Goal: Task Accomplishment & Management: Use online tool/utility

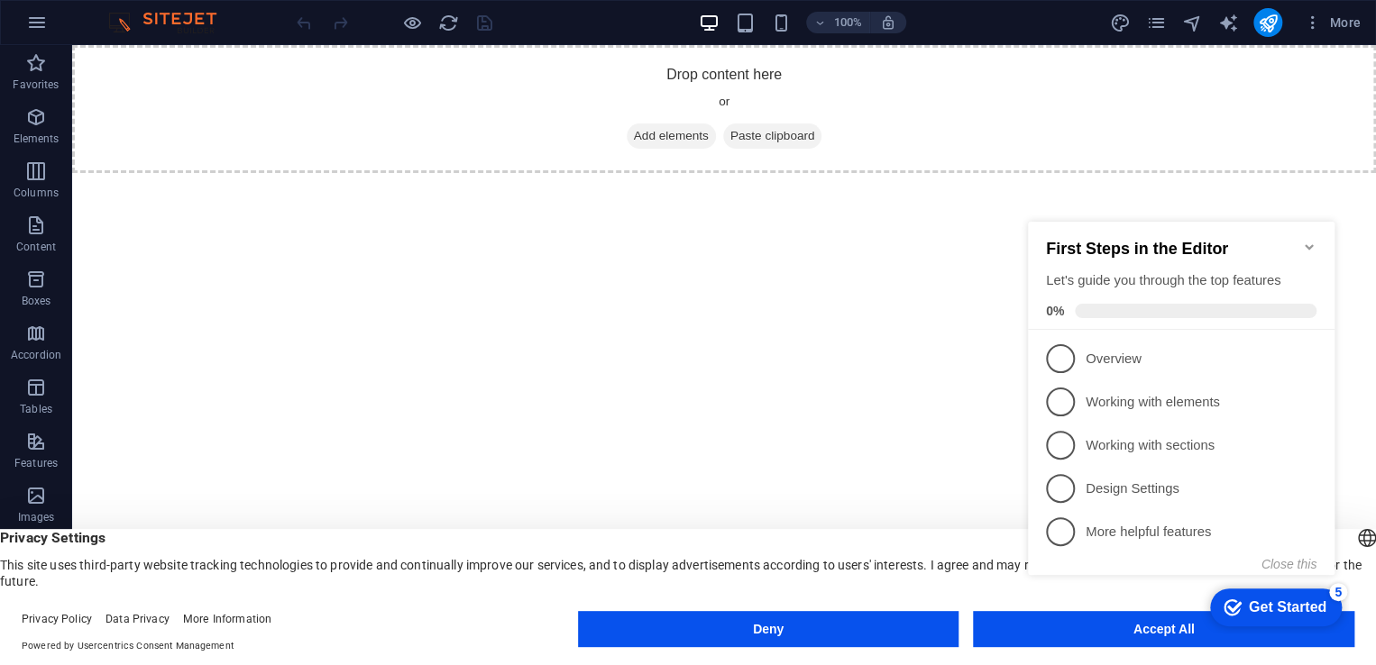
click div "checkmark Get Started 5 First Steps in the Editor Let's guide you through the t…"
click at [1071, 636] on appcues-checklist "Contextual help checklist present on screen" at bounding box center [1185, 417] width 328 height 444
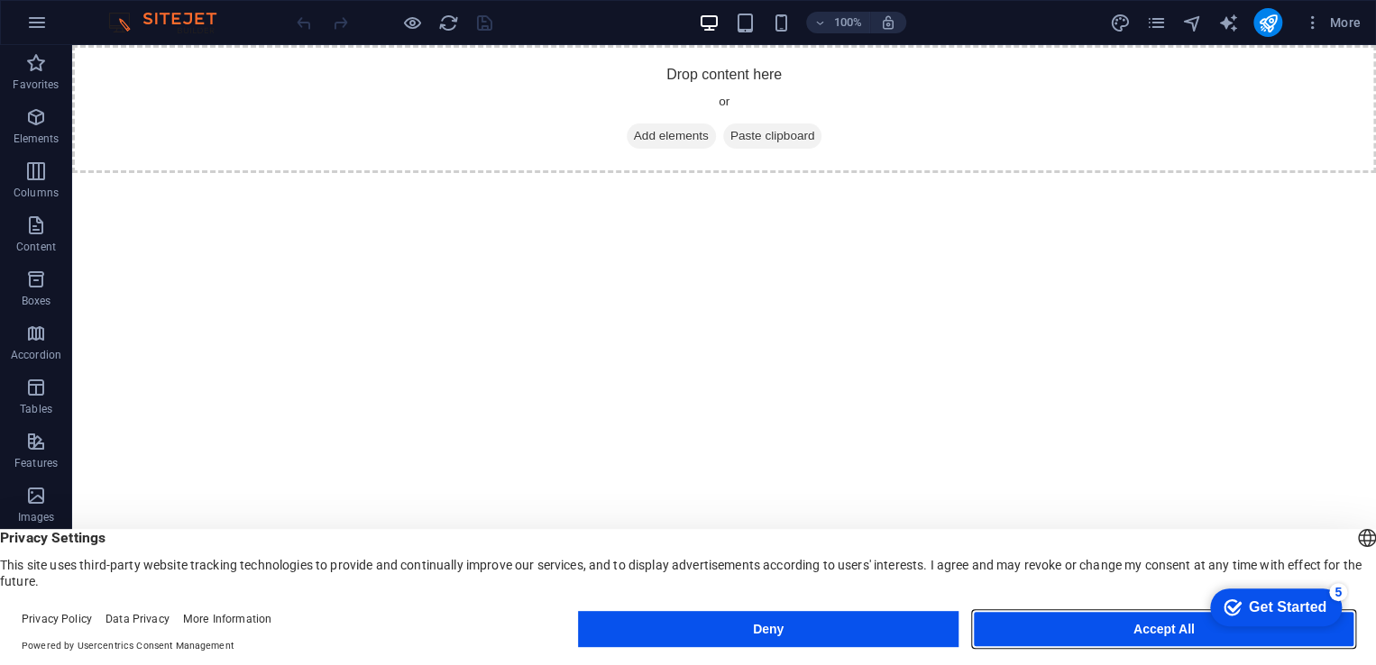
click at [1071, 636] on button "Accept All" at bounding box center [1163, 629] width 381 height 36
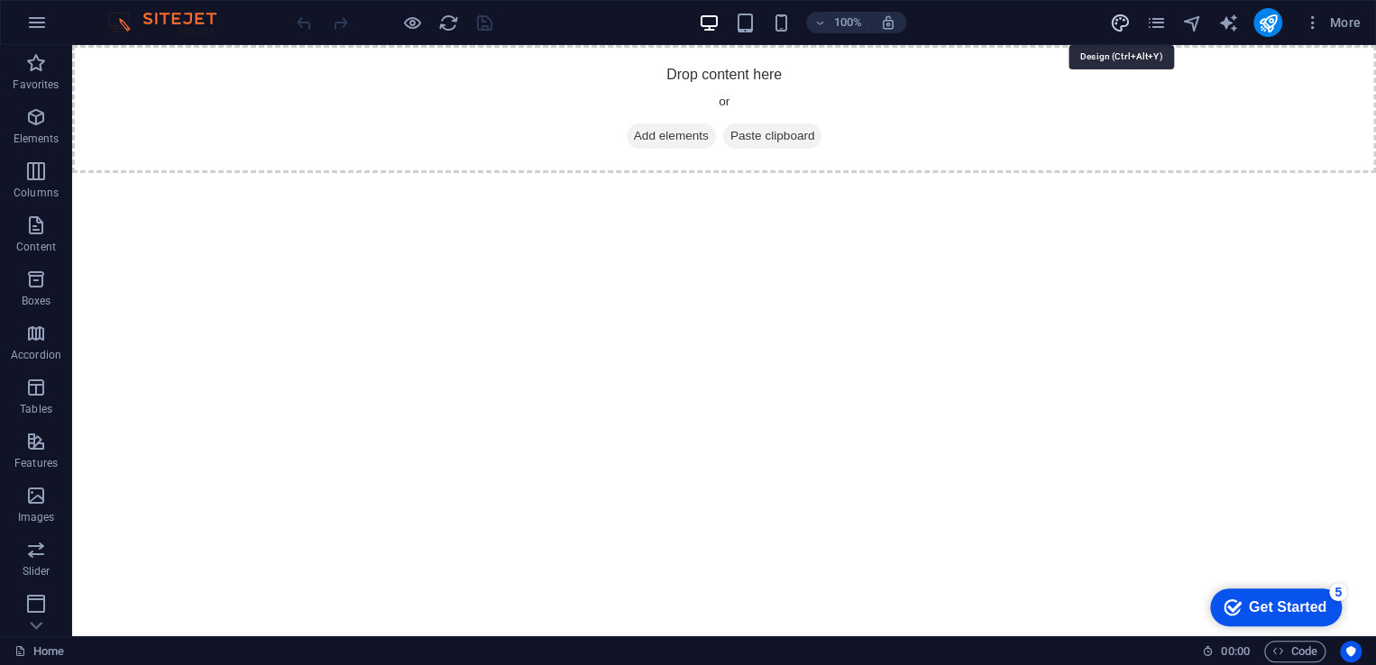
click at [1123, 23] on icon "design" at bounding box center [1119, 23] width 21 height 21
select select "px"
select select "400"
select select "px"
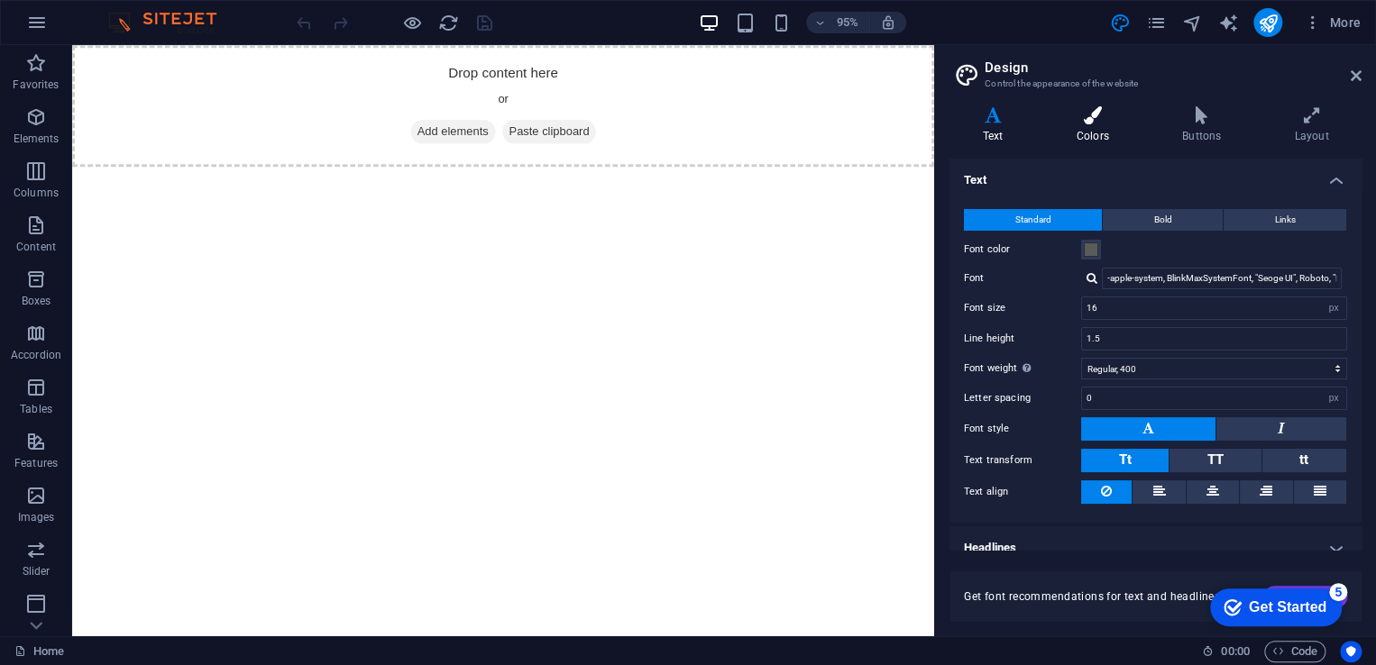
click at [1093, 129] on h4 "Colors" at bounding box center [1095, 125] width 105 height 38
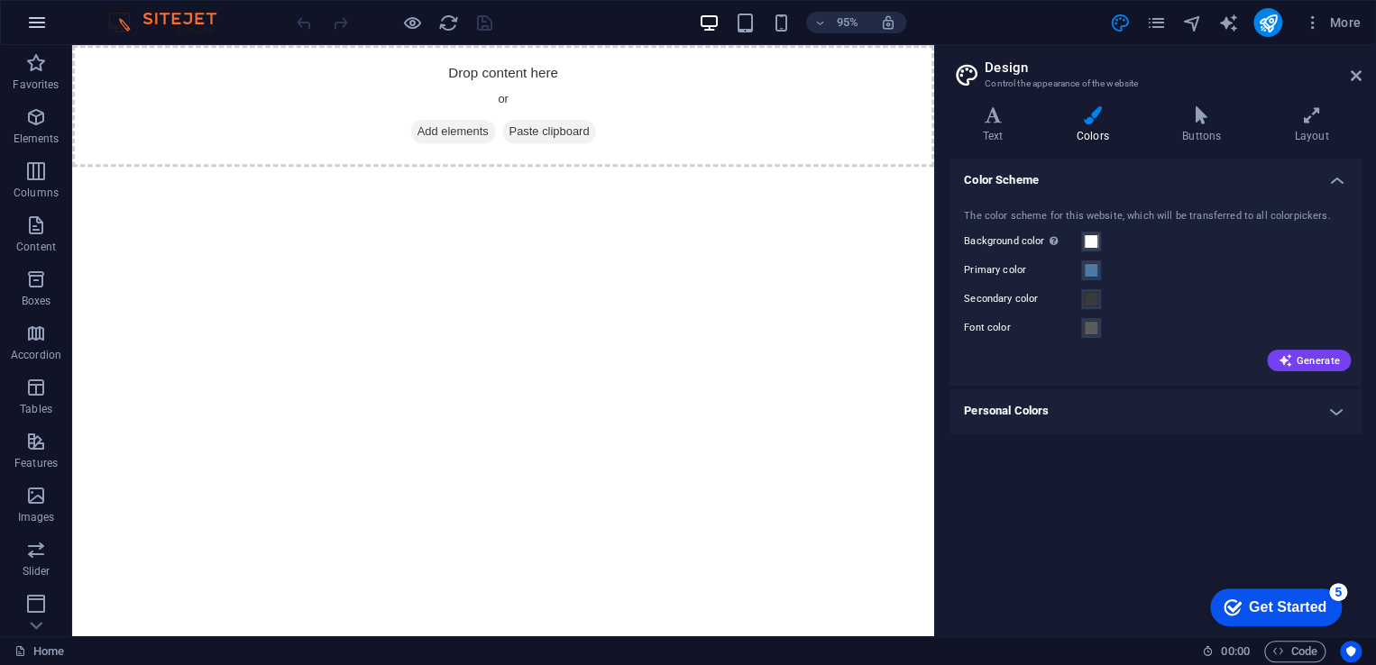
click at [36, 22] on icon "button" at bounding box center [37, 23] width 22 height 22
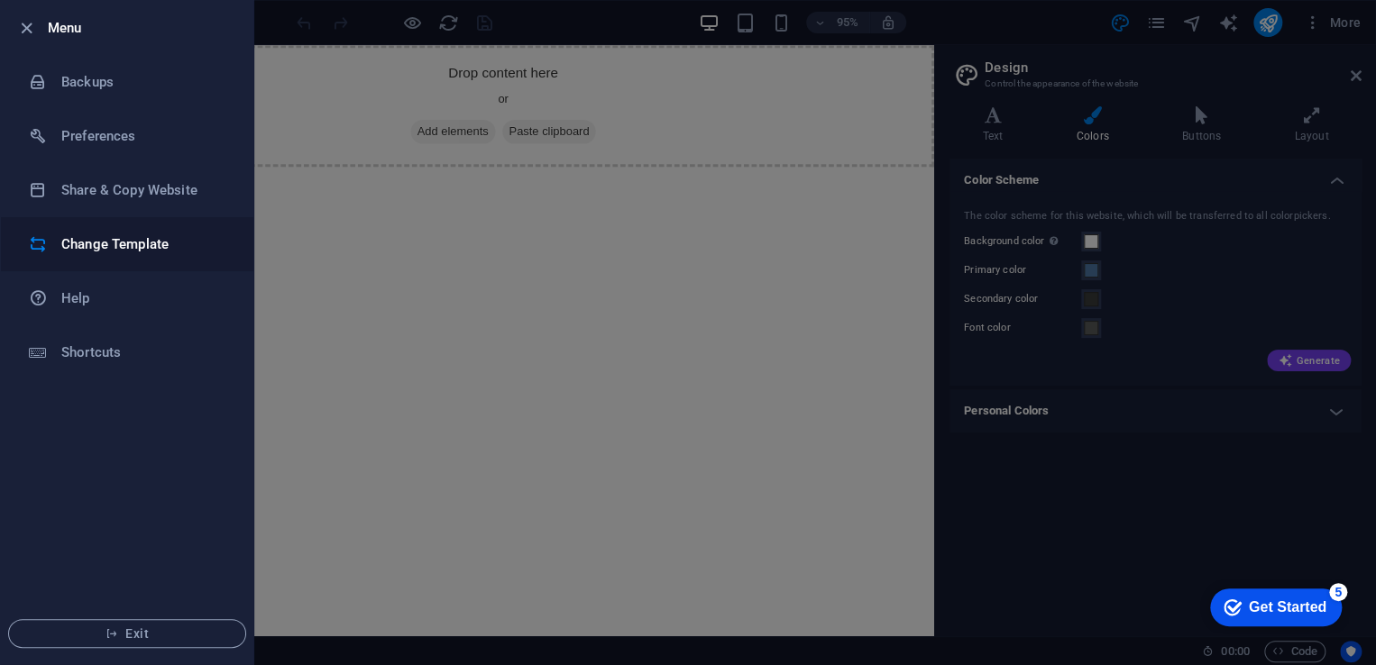
click at [108, 246] on h6 "Change Template" at bounding box center [144, 245] width 167 height 22
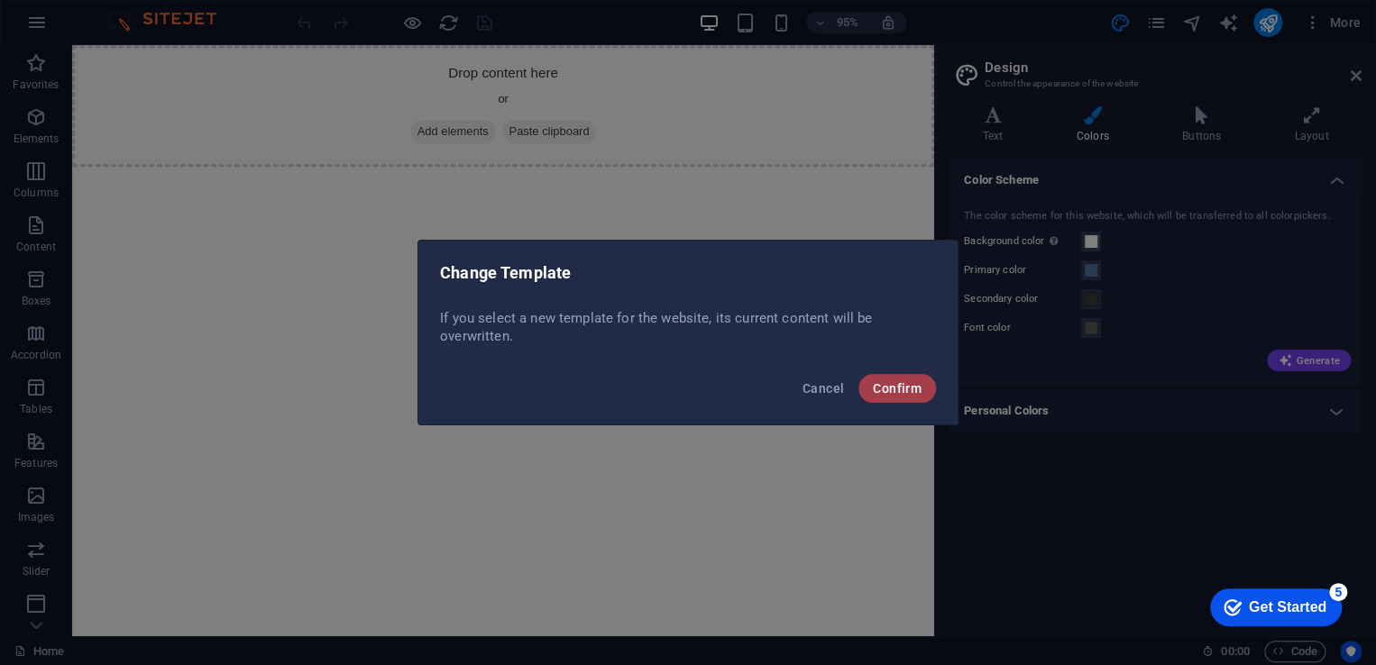
click at [894, 387] on span "Confirm" at bounding box center [897, 388] width 49 height 14
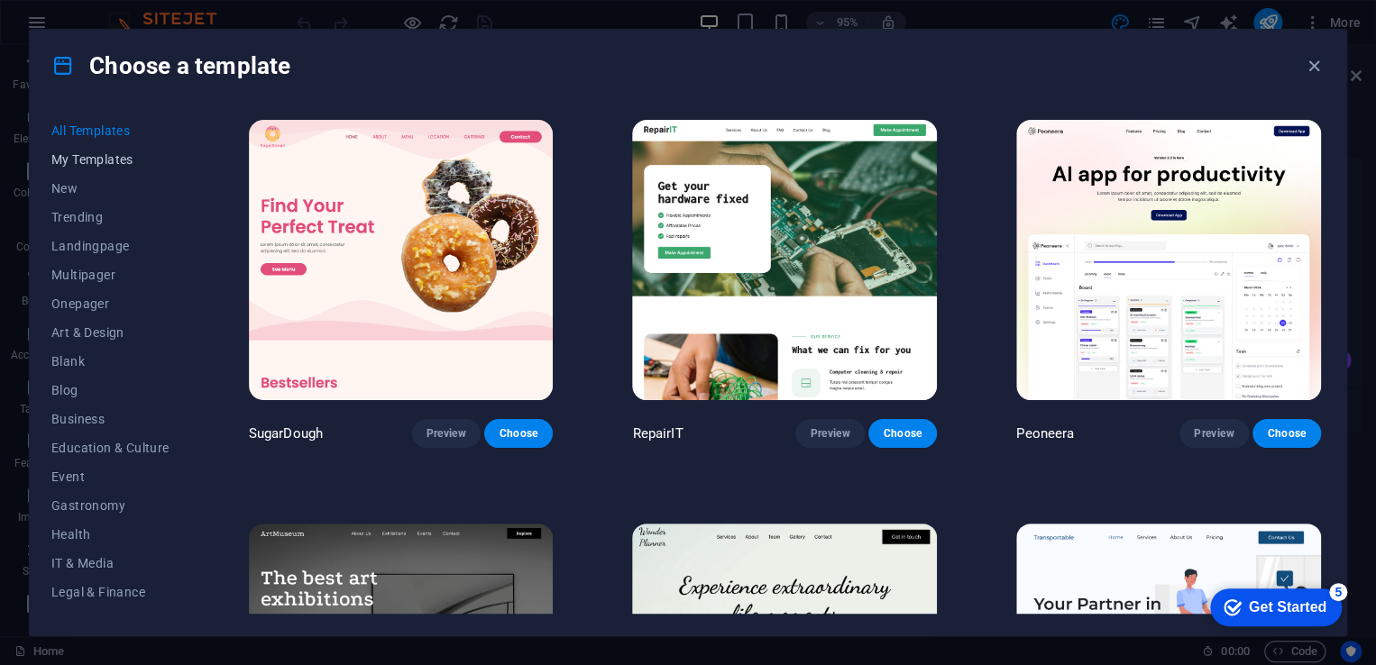
click at [69, 159] on span "My Templates" at bounding box center [110, 159] width 118 height 14
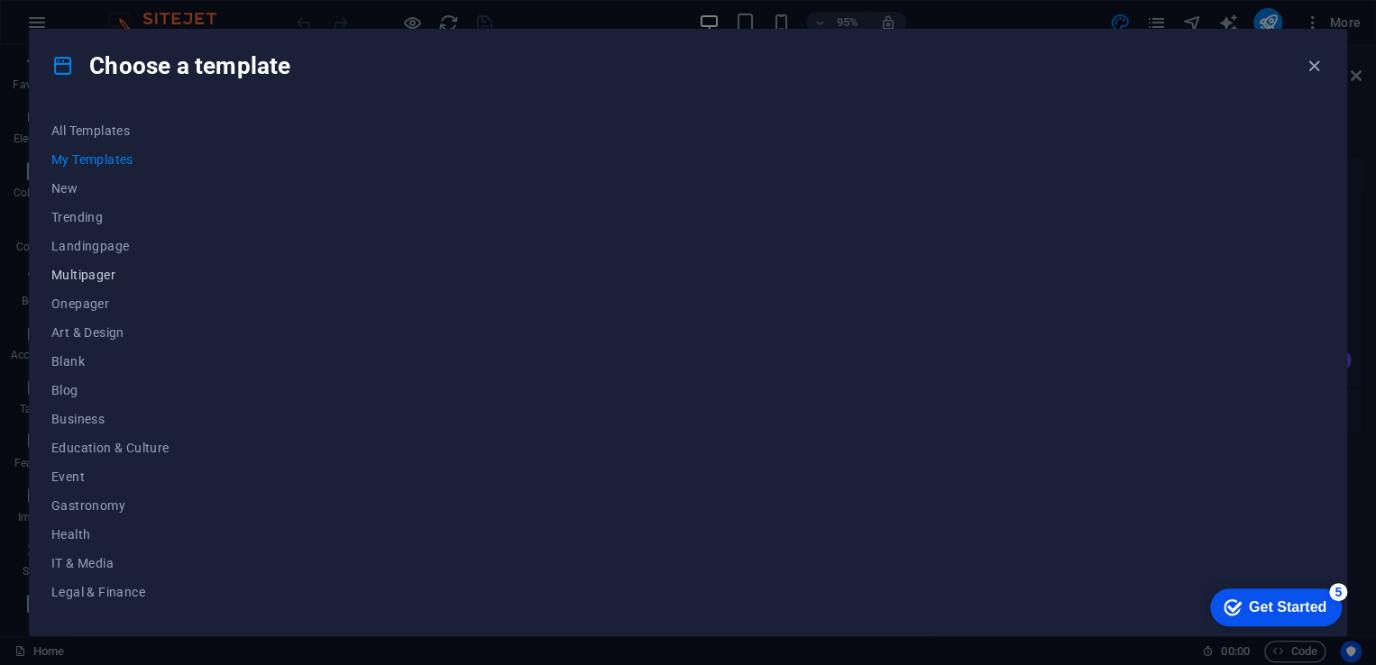
click at [80, 282] on button "Multipager" at bounding box center [110, 275] width 118 height 29
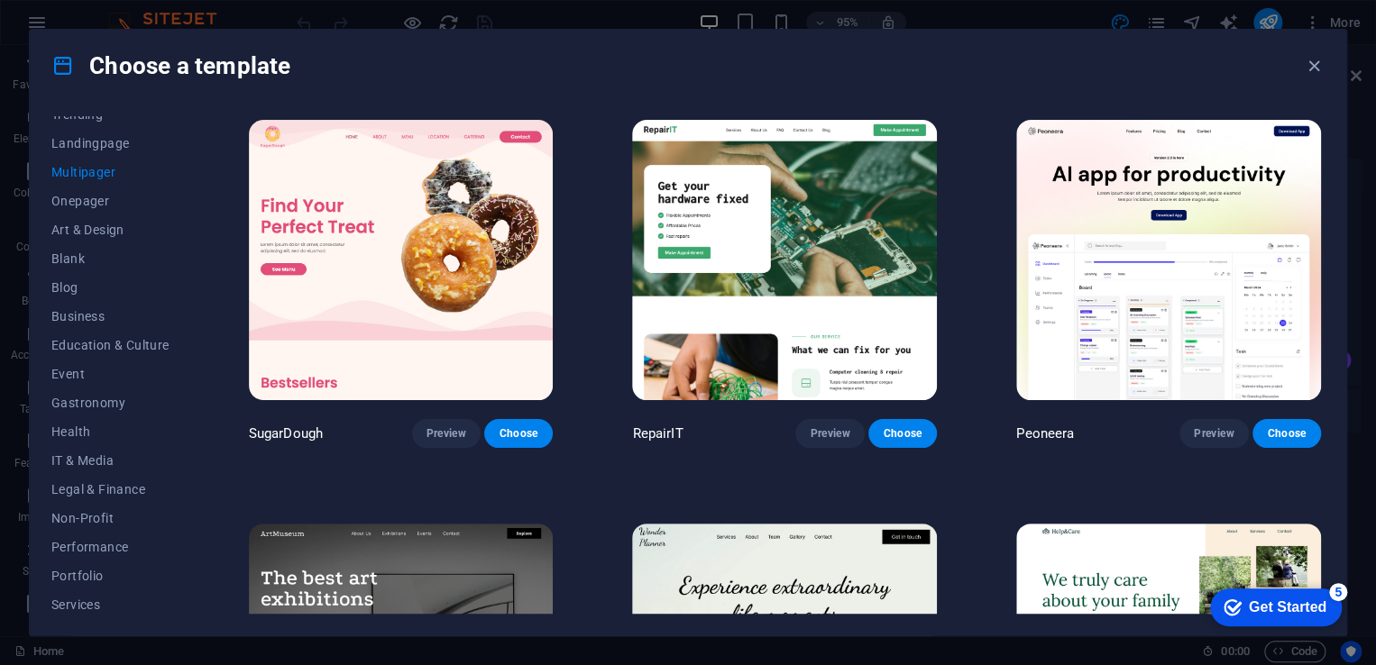
scroll to position [140, 0]
click at [85, 281] on span "Business" at bounding box center [110, 279] width 118 height 14
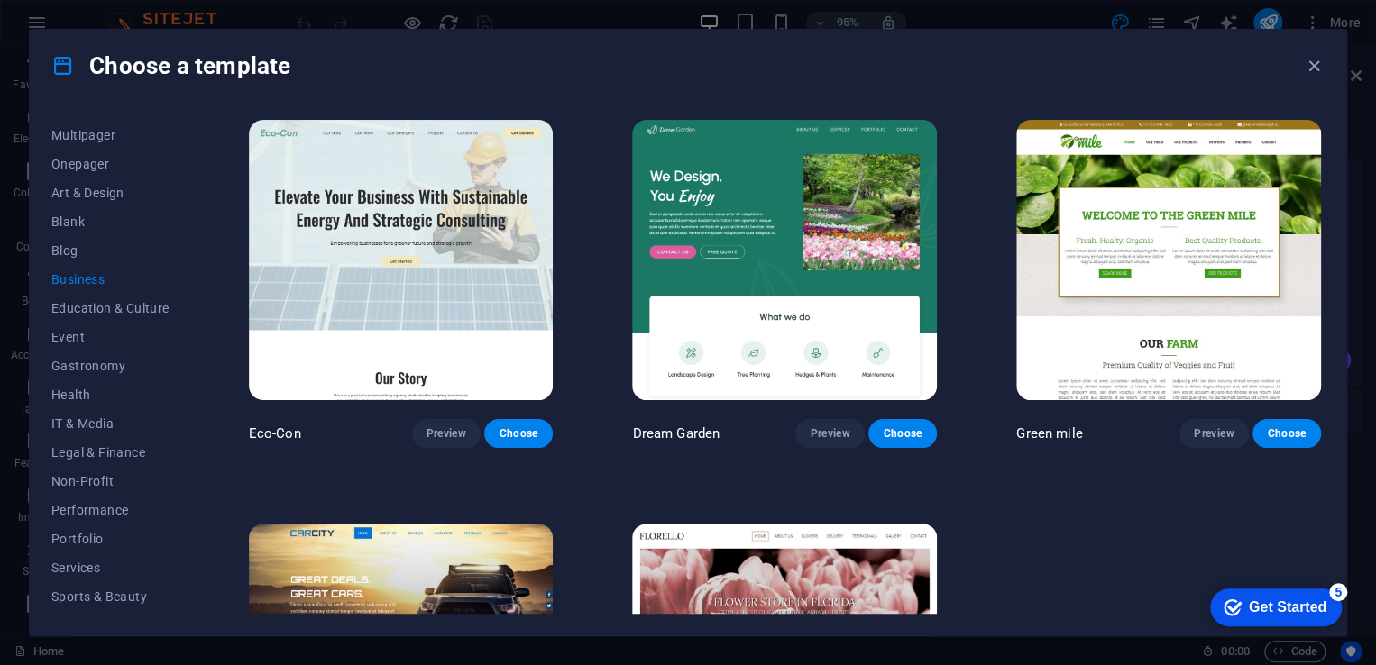
drag, startPoint x: 188, startPoint y: 275, endPoint x: 188, endPoint y: 332, distance: 56.8
click at [188, 325] on div "All Templates My Templates New Trending Landingpage Multipager Onepager Art & D…" at bounding box center [121, 365] width 140 height 498
click at [87, 426] on span "IT & Media" at bounding box center [110, 424] width 118 height 14
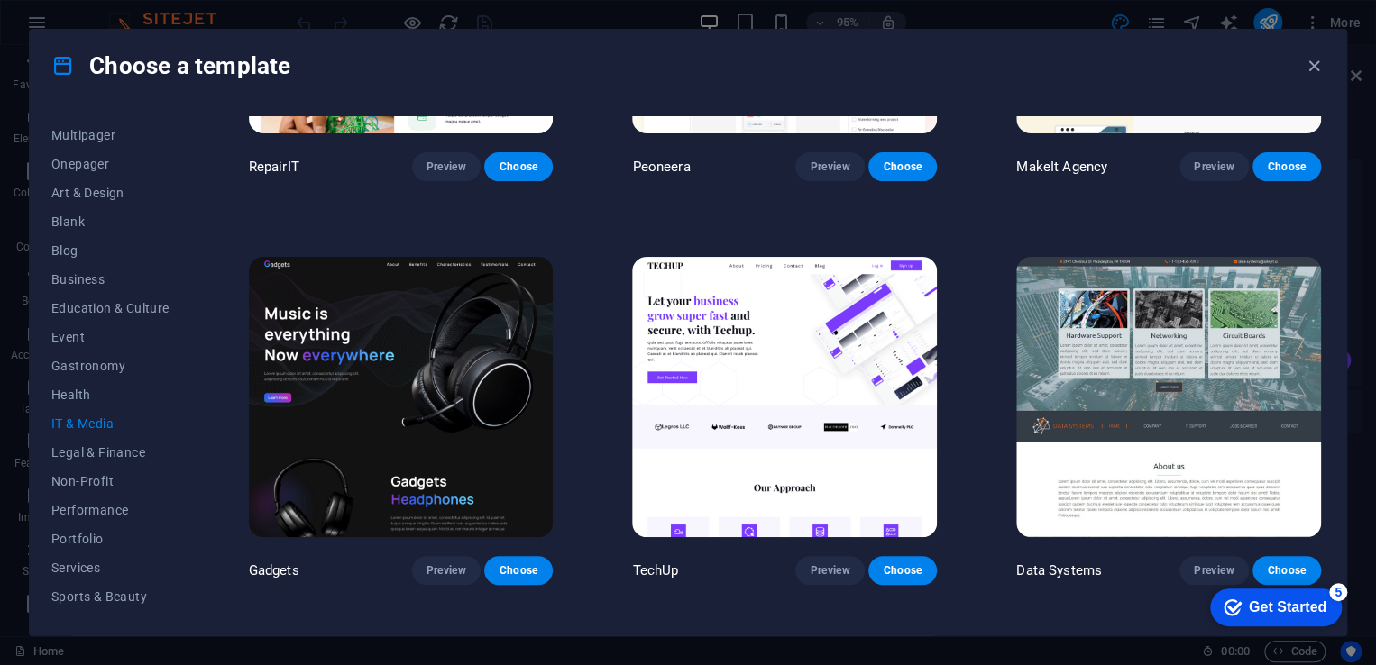
scroll to position [246, 0]
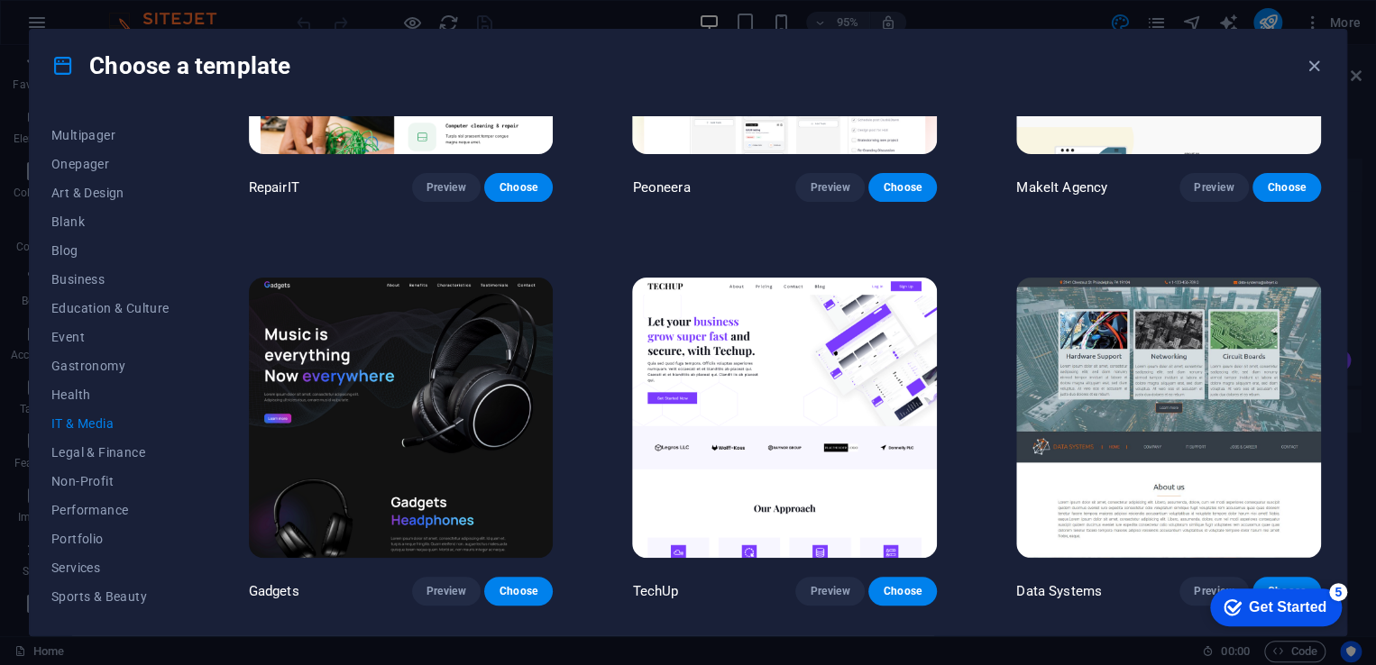
drag, startPoint x: 193, startPoint y: 371, endPoint x: 191, endPoint y: 430, distance: 58.6
click at [191, 430] on div "All Templates My Templates New Trending Landingpage Multipager Onepager Art & D…" at bounding box center [121, 365] width 140 height 498
click at [434, 471] on img at bounding box center [401, 418] width 305 height 280
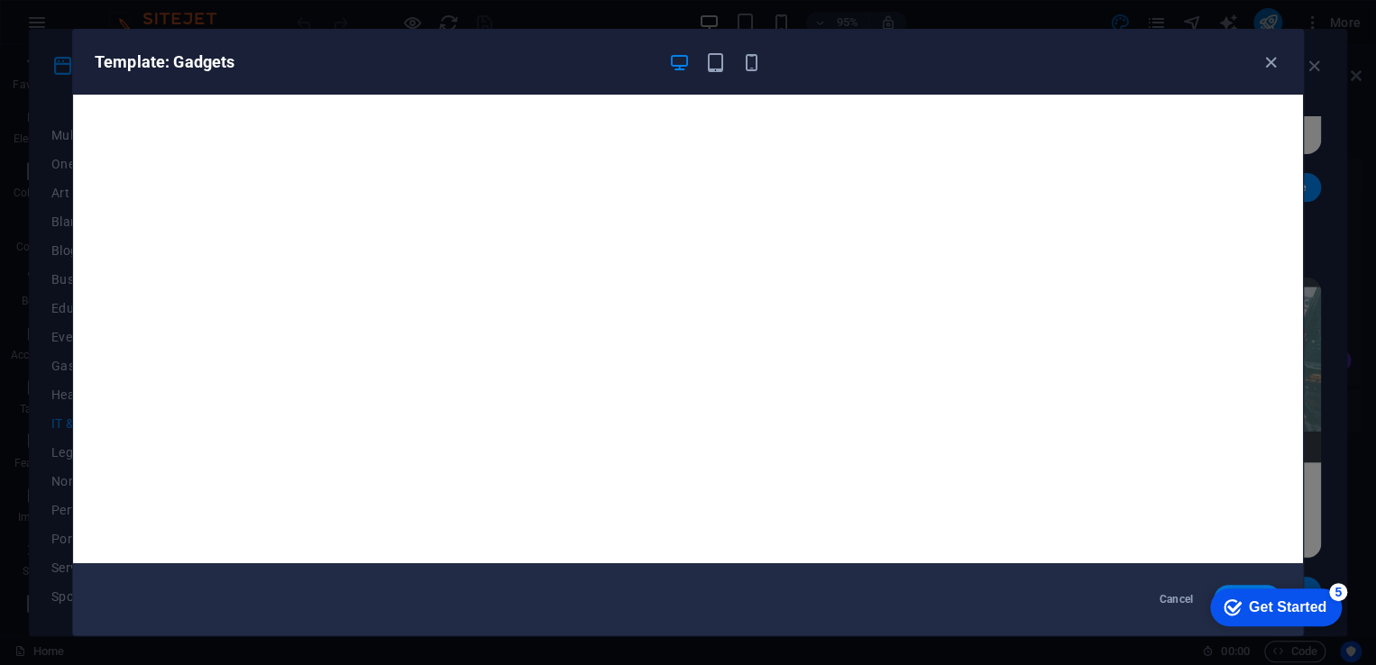
scroll to position [5, 0]
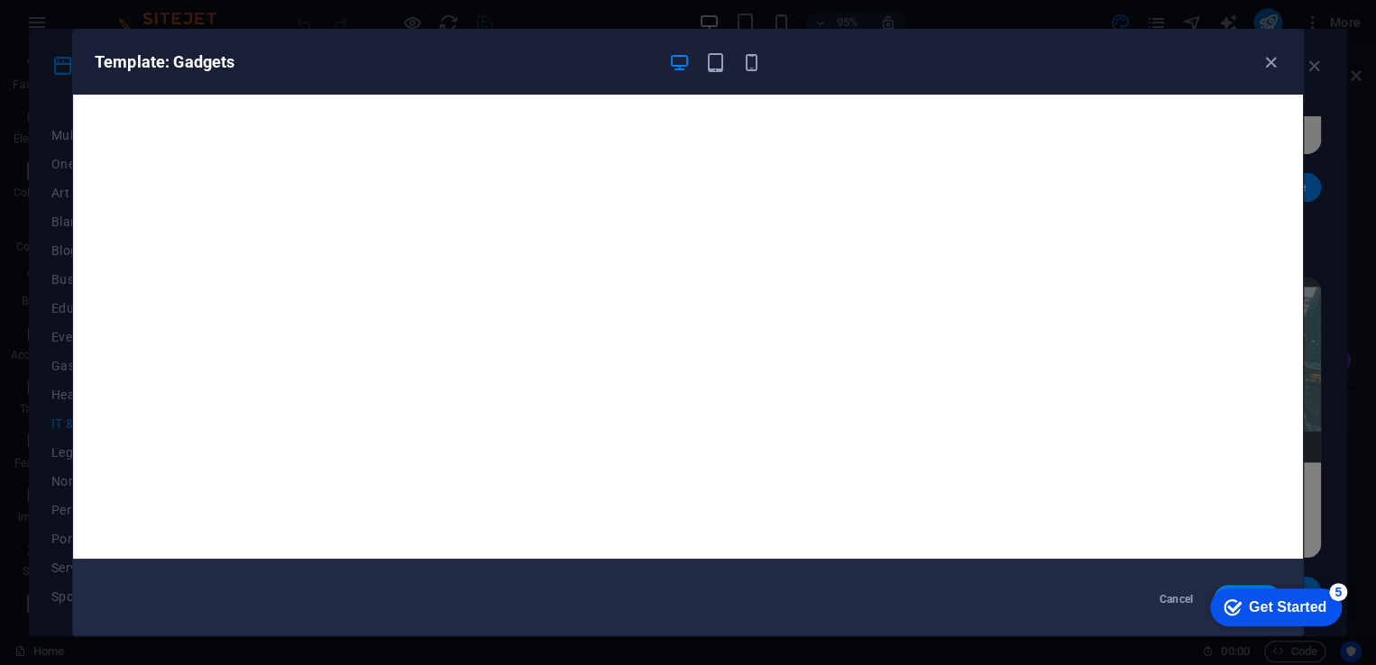
click at [1280, 603] on div "Get Started" at bounding box center [1288, 608] width 78 height 16
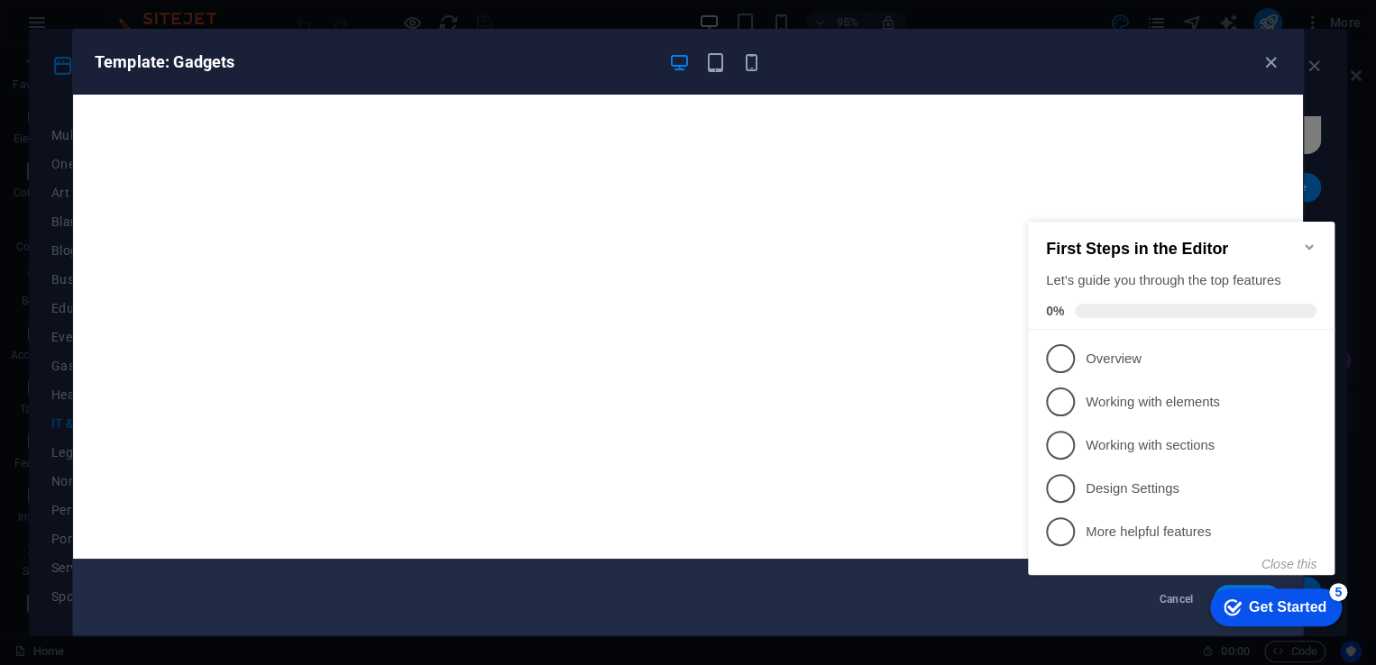
click at [1308, 240] on icon "Minimize checklist" at bounding box center [1309, 247] width 14 height 14
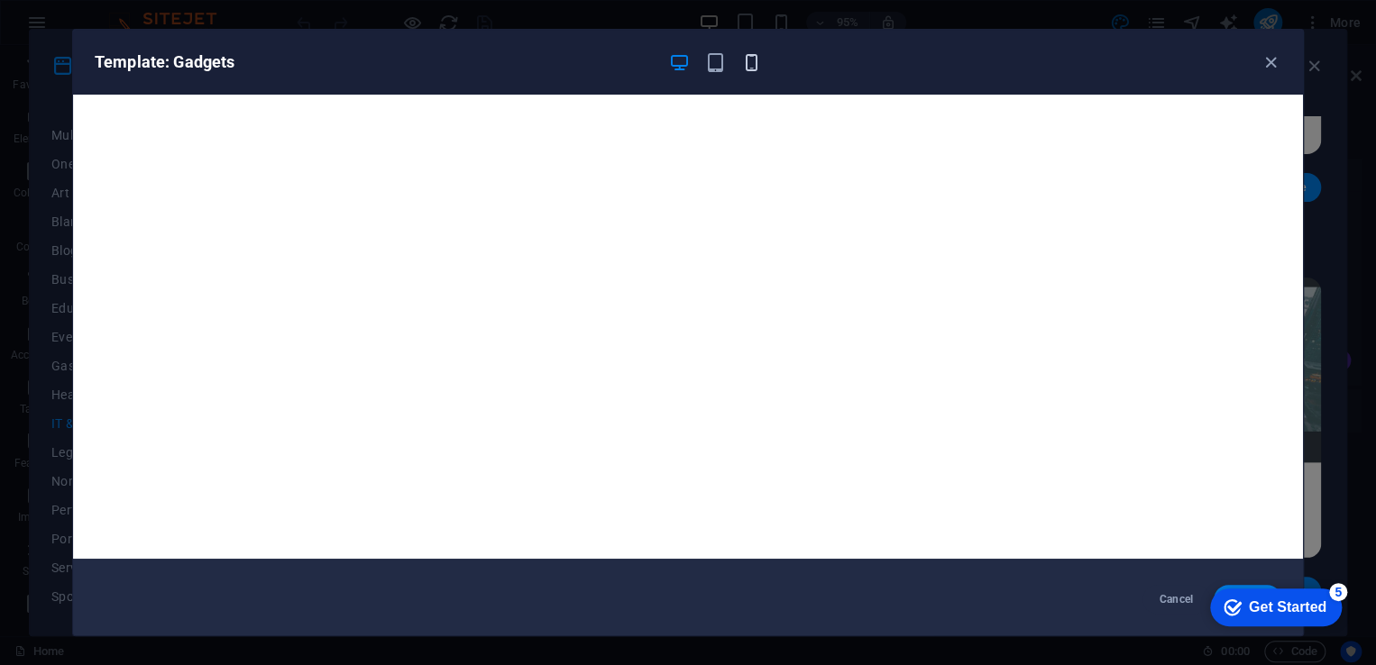
click at [750, 61] on icon "button" at bounding box center [751, 62] width 21 height 21
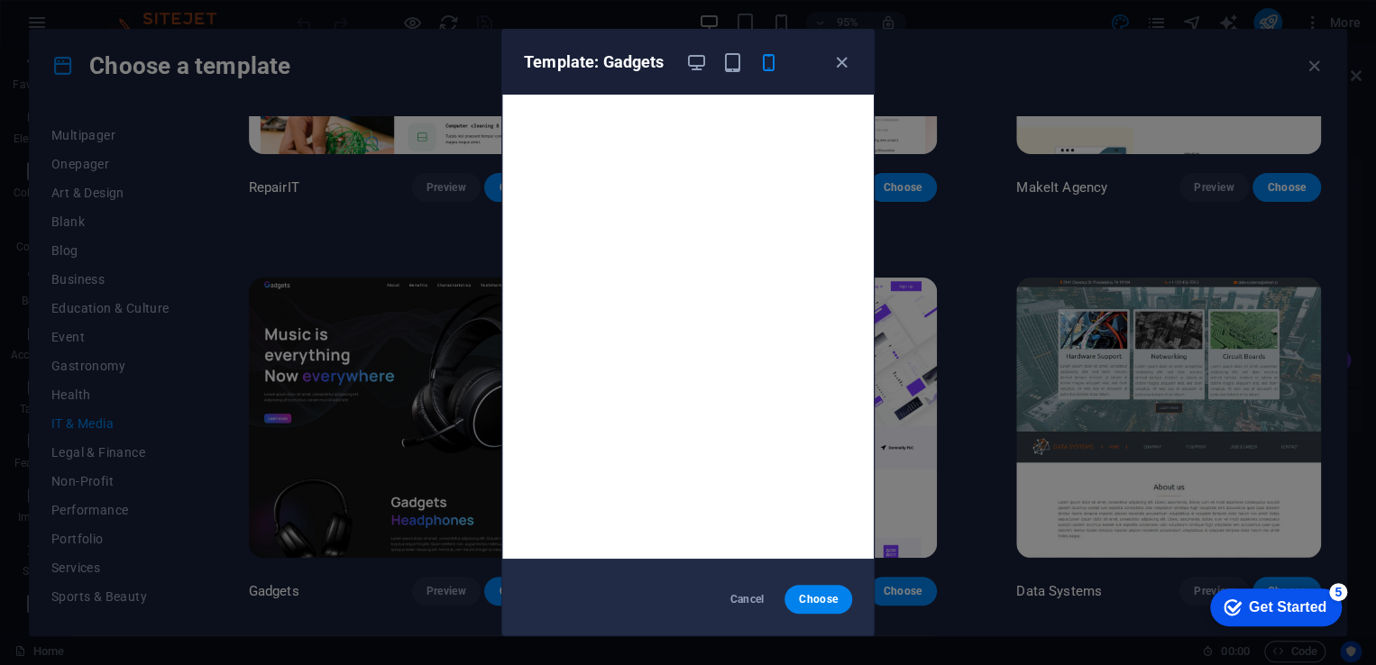
click at [958, 66] on div "Template: Gadgets Cancel Choose" at bounding box center [688, 332] width 1376 height 665
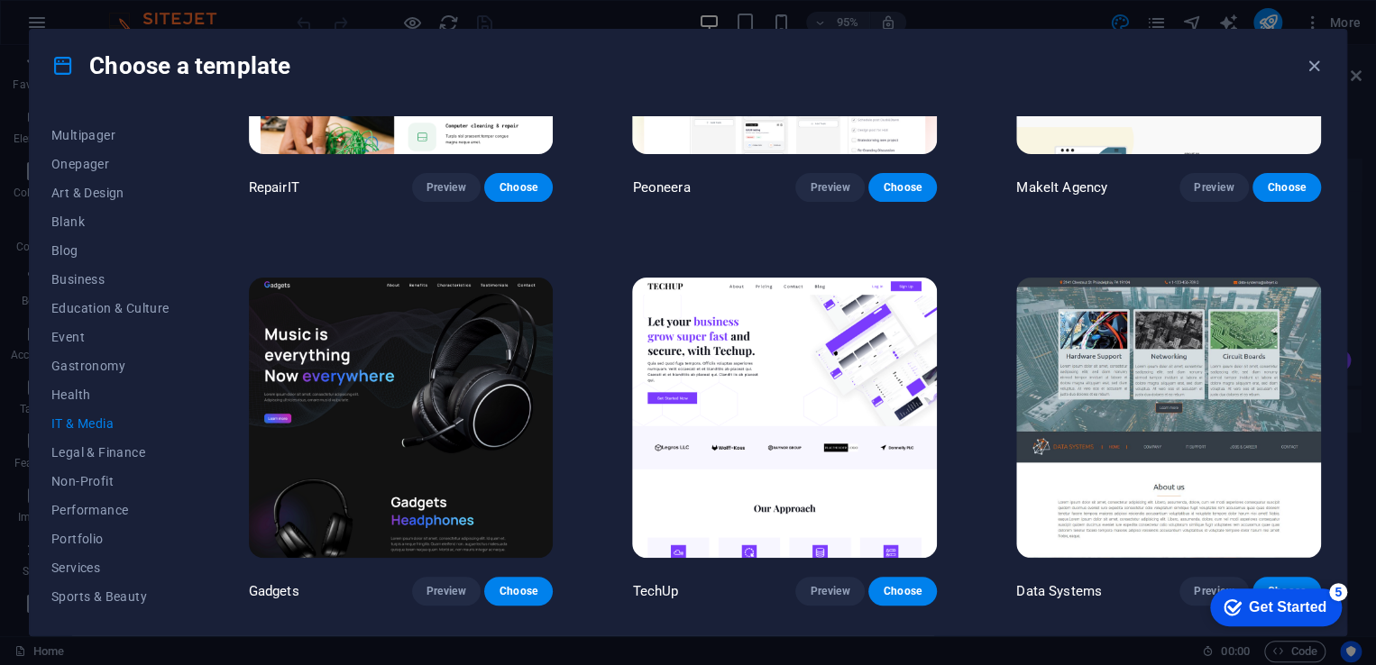
scroll to position [223, 0]
click at [188, 579] on div "All Templates My Templates New Trending Landingpage Multipager Onepager Art & D…" at bounding box center [121, 365] width 140 height 498
click at [90, 478] on span "Services" at bounding box center [110, 485] width 118 height 14
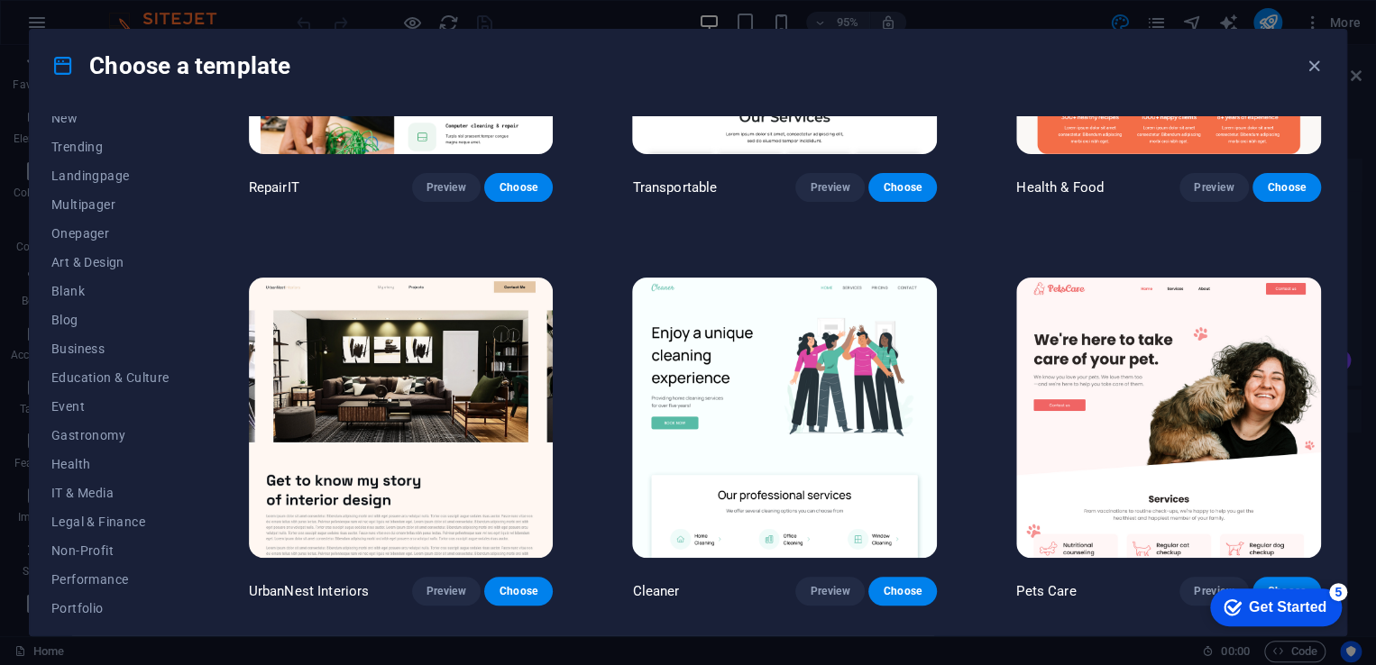
scroll to position [67, 0]
click at [85, 353] on span "Business" at bounding box center [110, 352] width 118 height 14
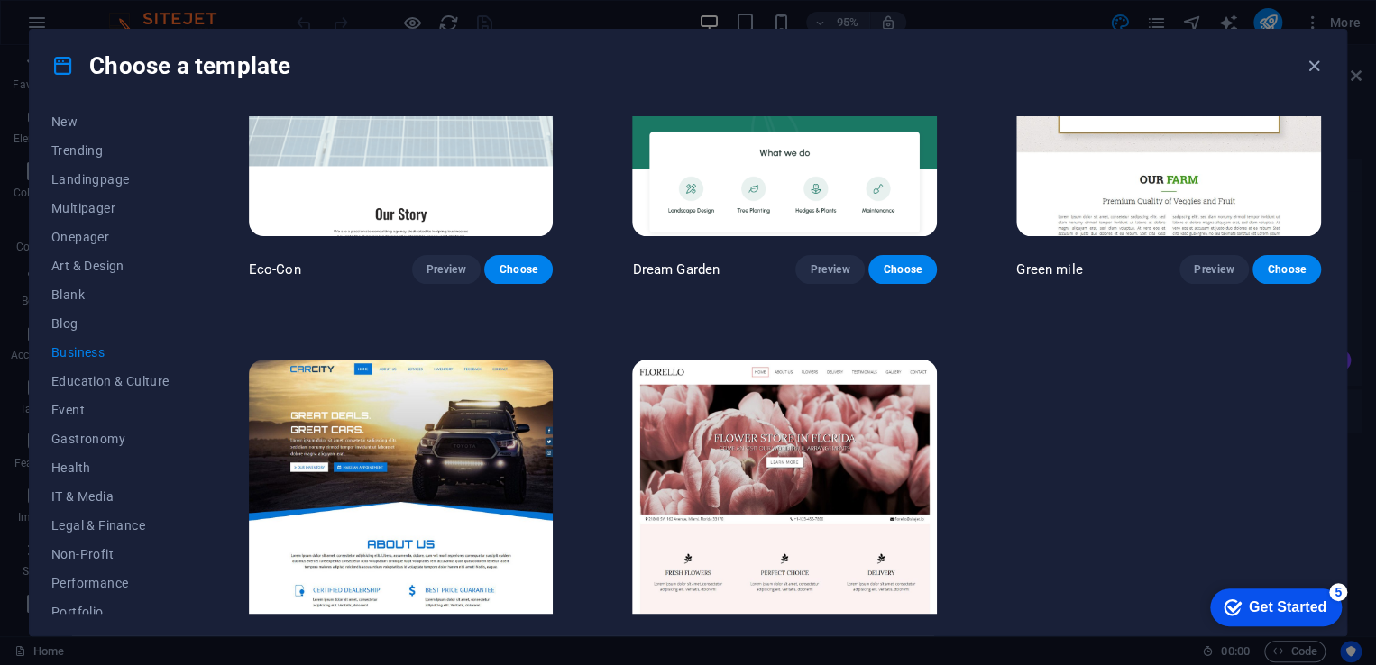
scroll to position [234, 0]
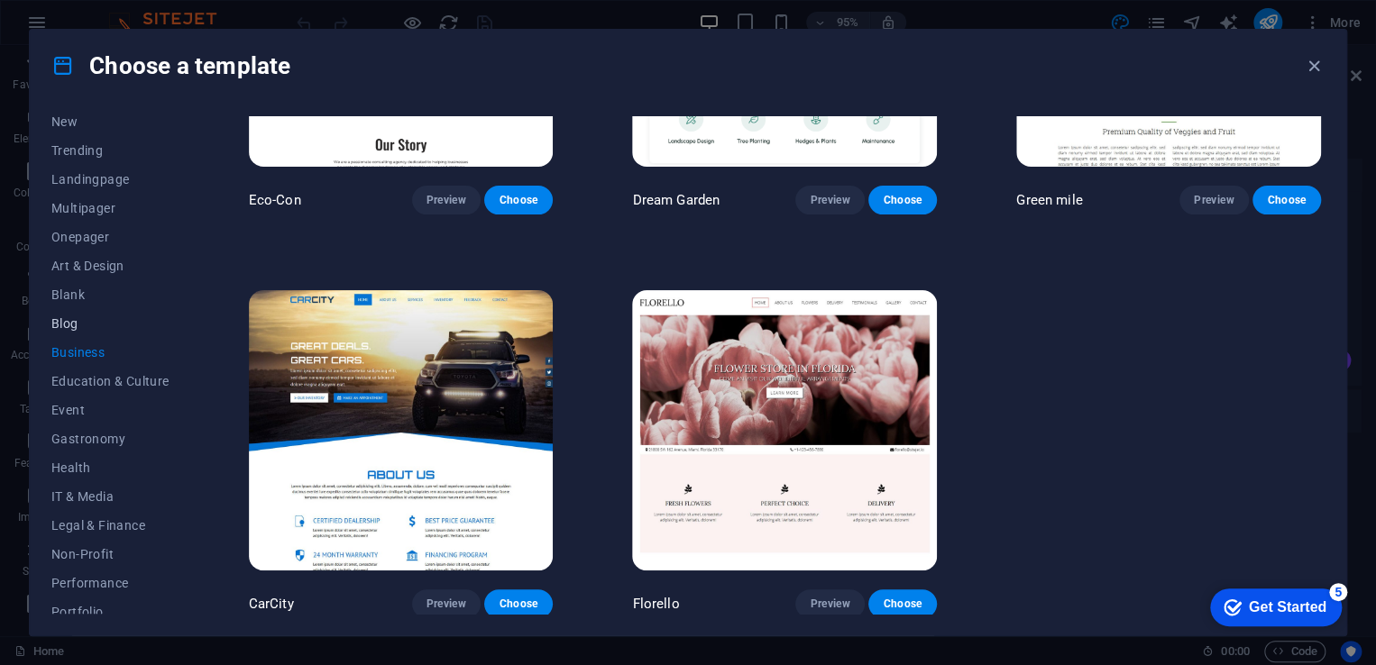
click at [61, 317] on span "Blog" at bounding box center [110, 323] width 118 height 14
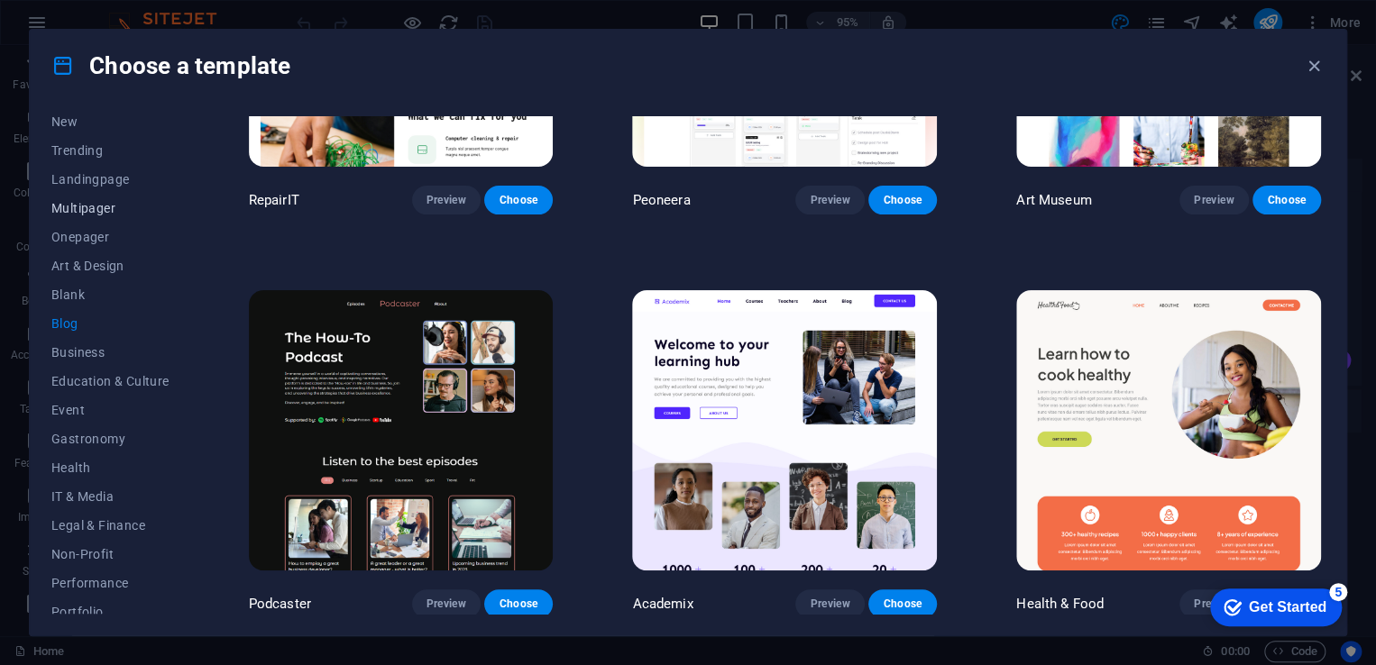
click at [75, 210] on span "Multipager" at bounding box center [110, 208] width 118 height 14
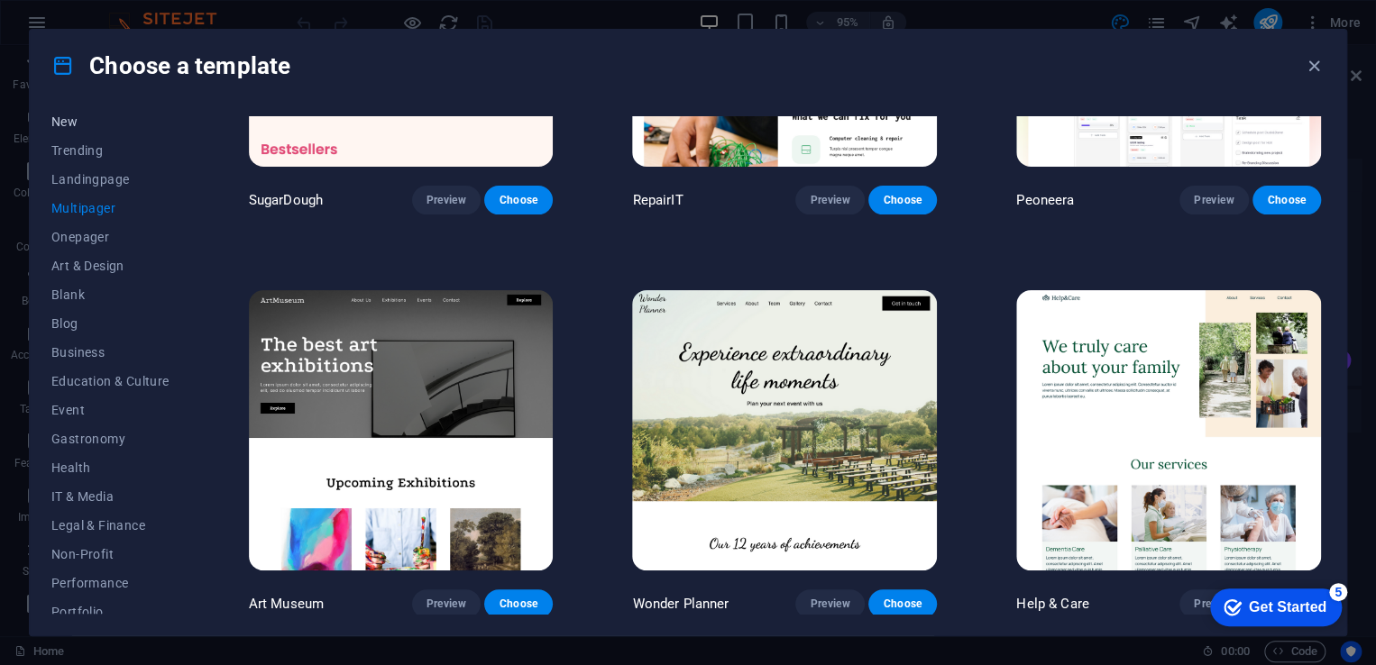
click at [66, 120] on span "New" at bounding box center [110, 122] width 118 height 14
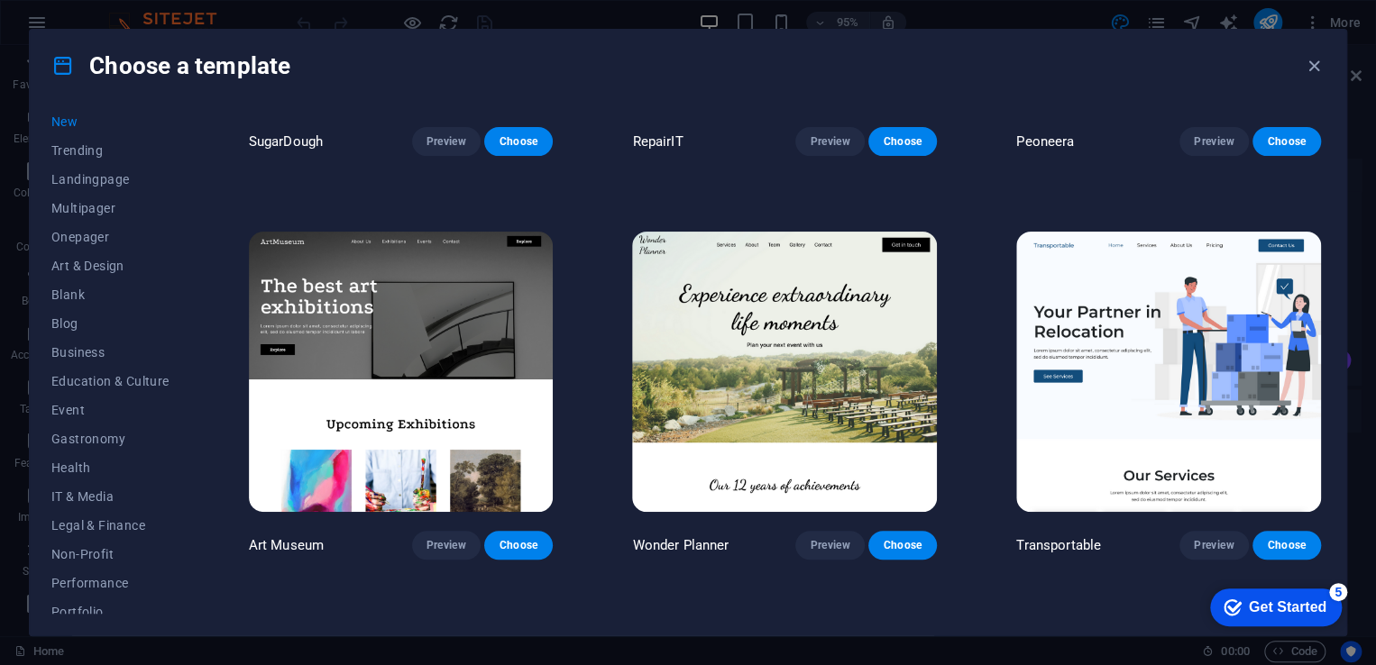
scroll to position [0, 0]
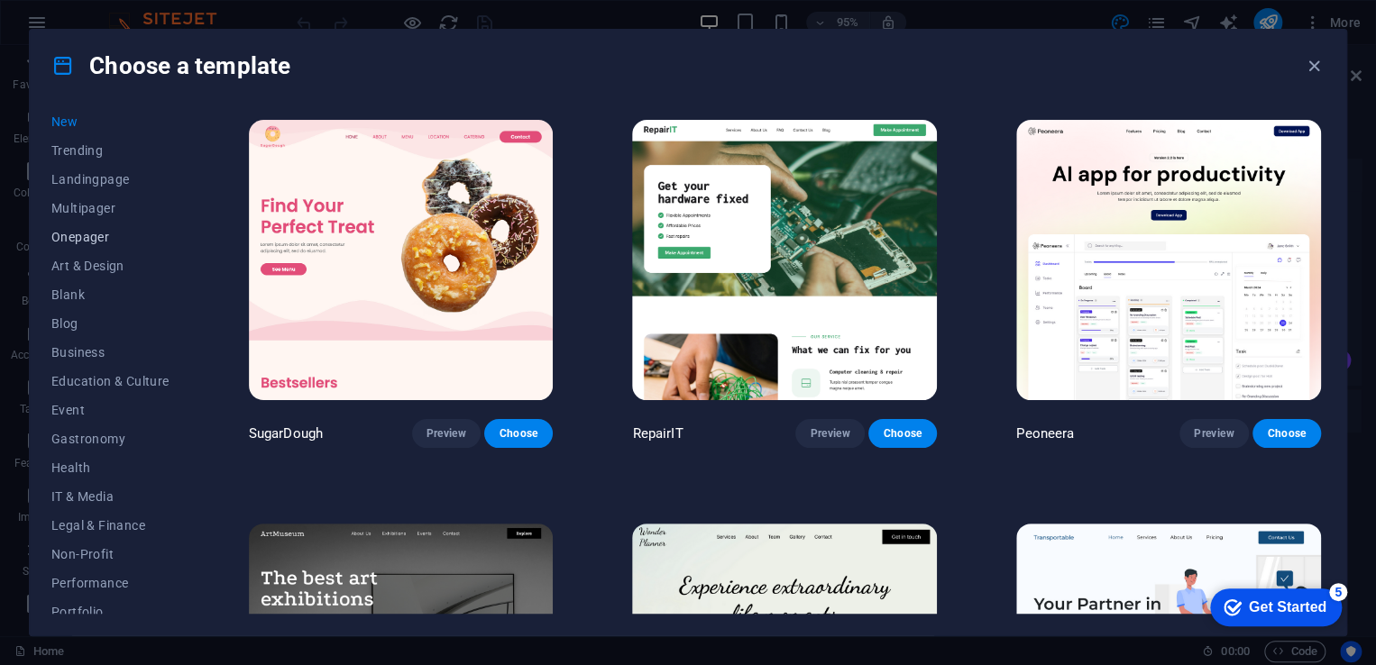
click at [79, 240] on span "Onepager" at bounding box center [110, 237] width 118 height 14
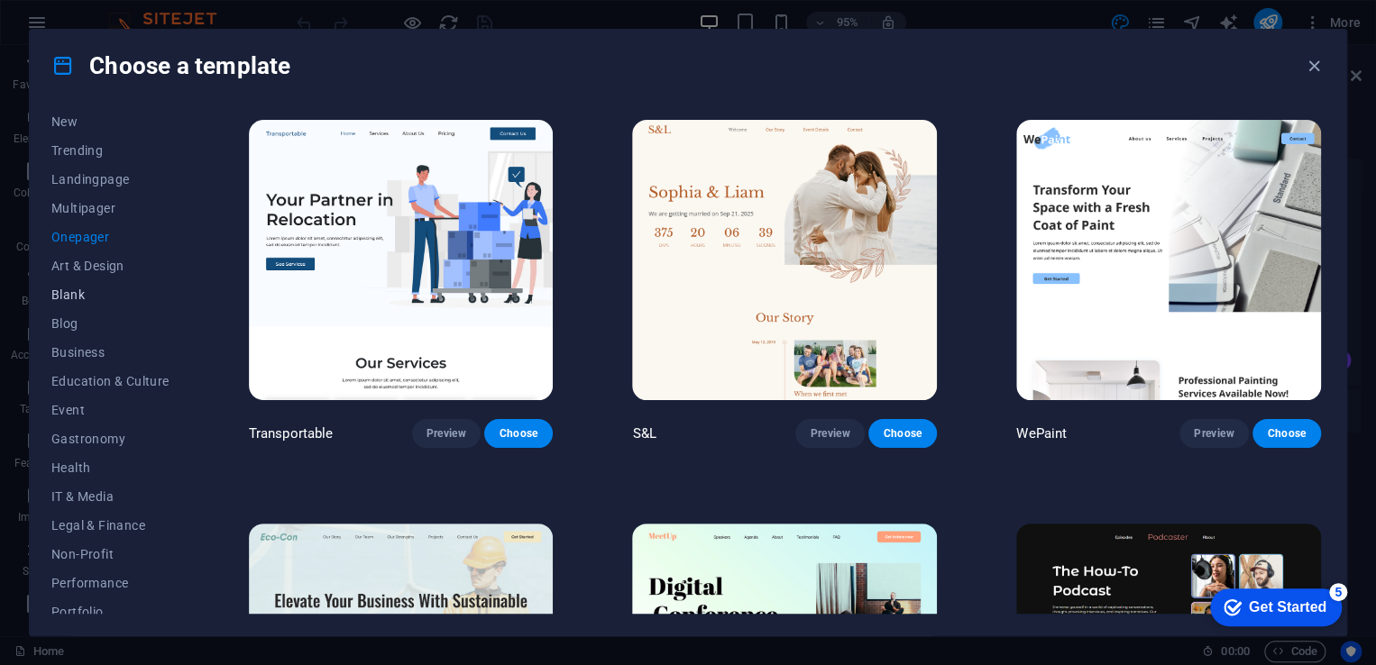
click at [70, 293] on span "Blank" at bounding box center [110, 295] width 118 height 14
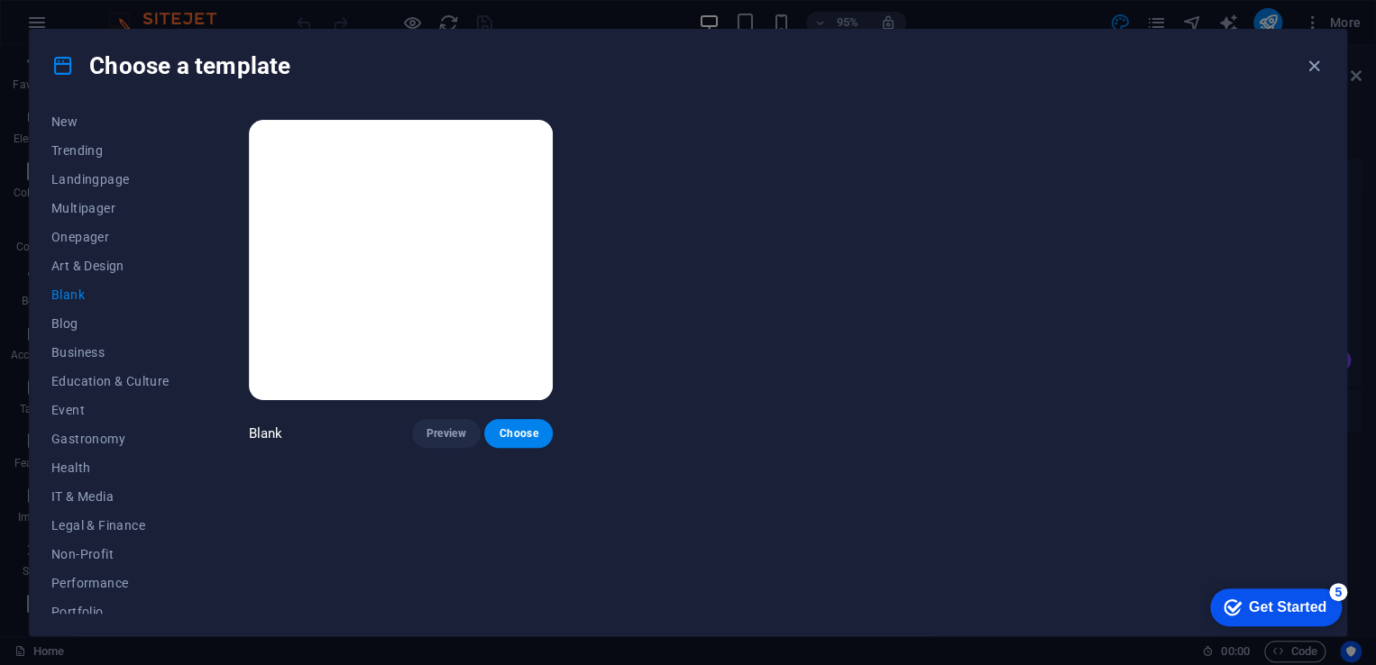
scroll to position [223, 0]
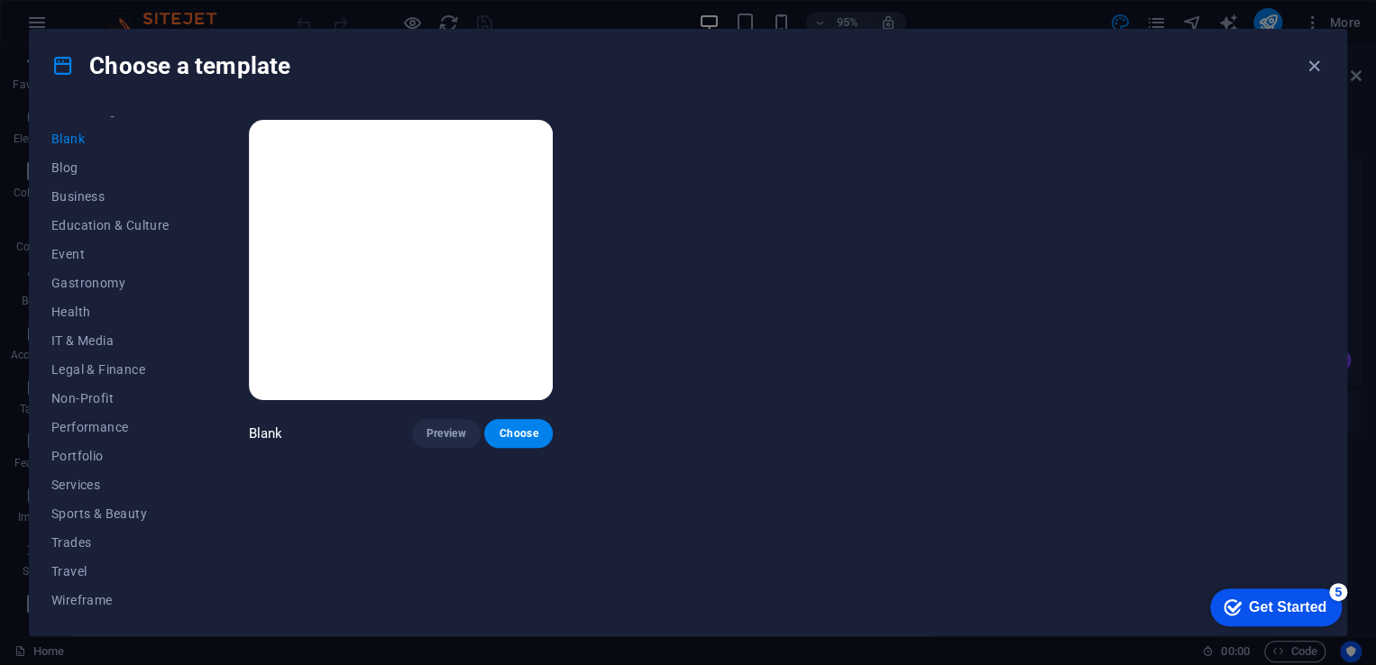
click at [404, 297] on img at bounding box center [401, 260] width 305 height 280
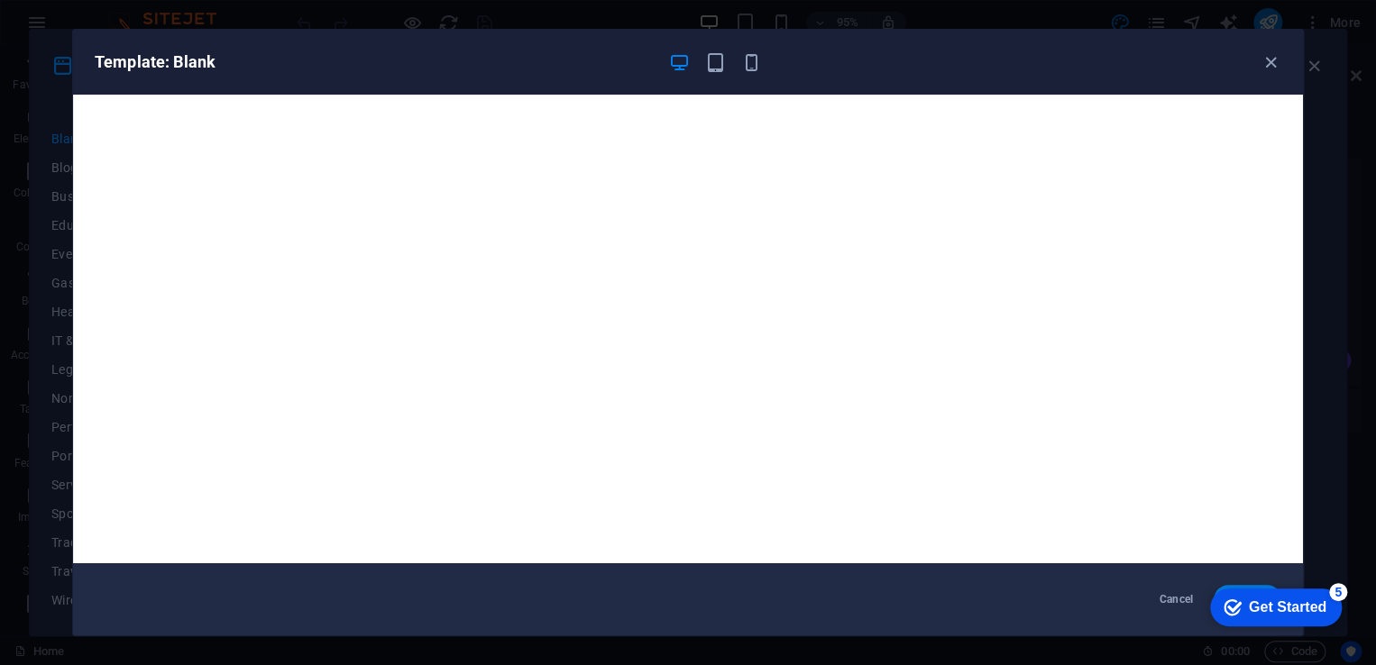
scroll to position [5, 0]
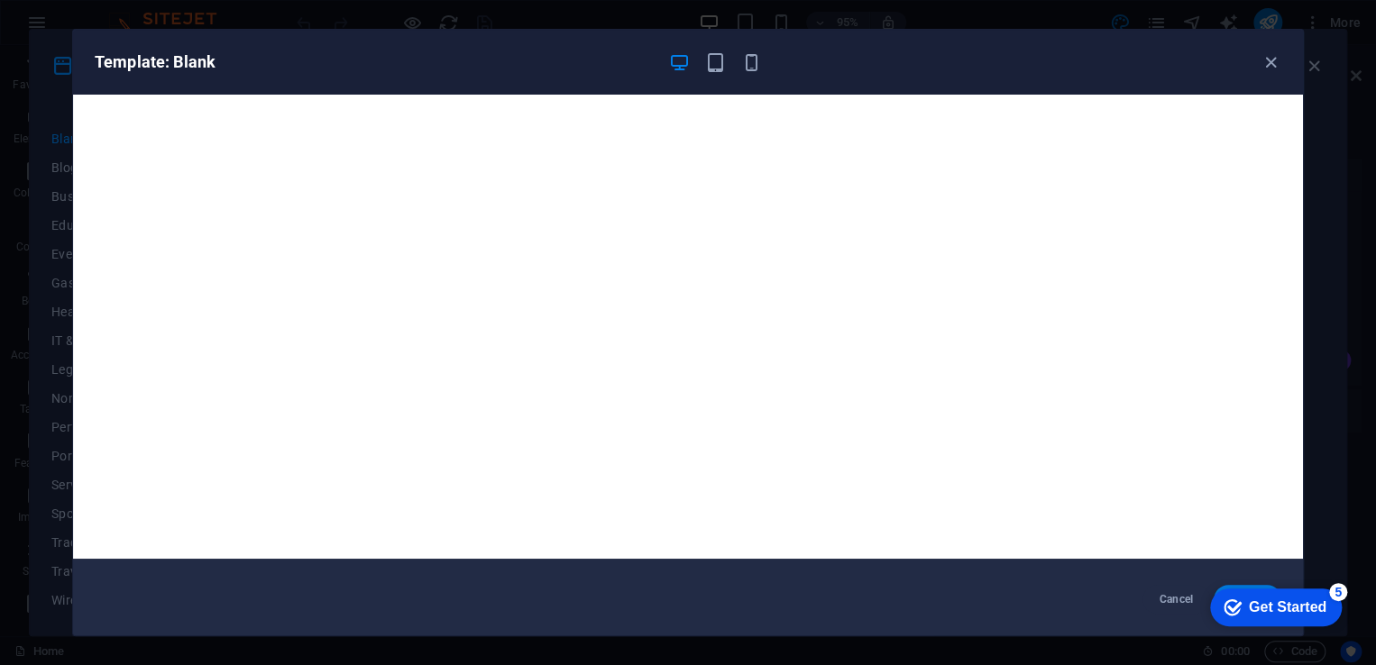
click at [1265, 600] on div "Get Started" at bounding box center [1288, 608] width 78 height 16
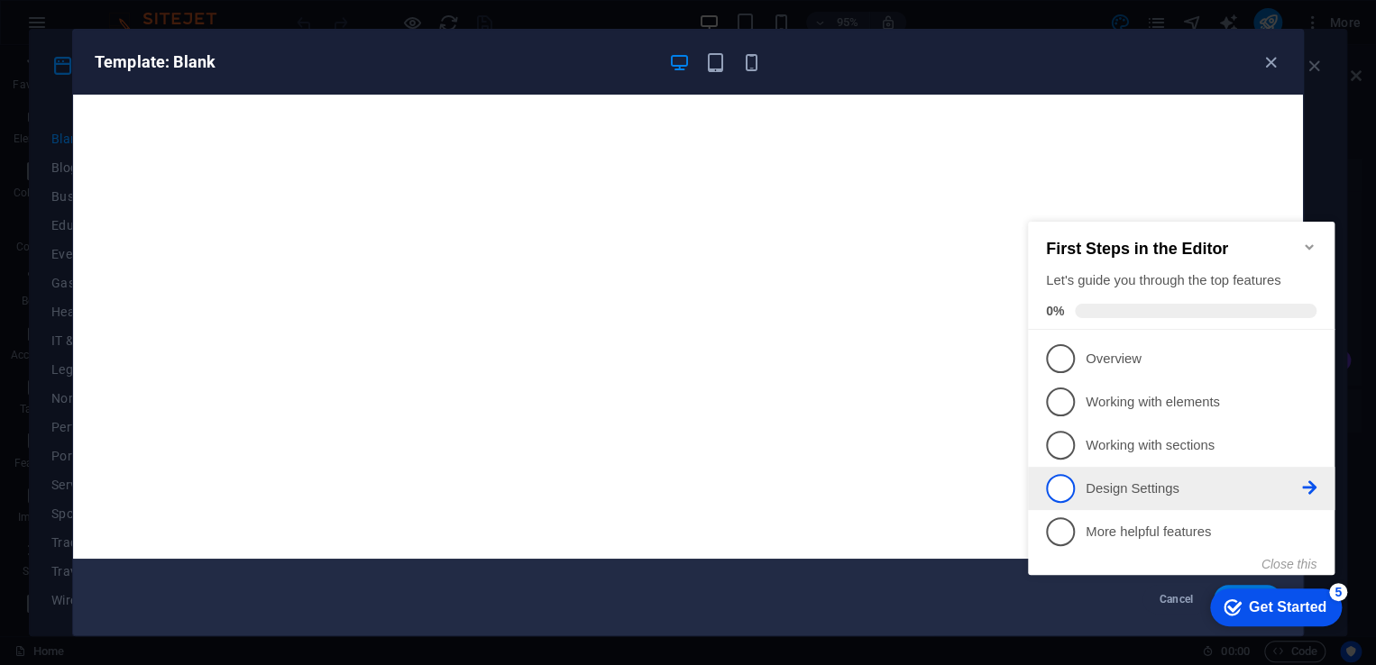
click at [1306, 481] on icon at bounding box center [1309, 488] width 14 height 14
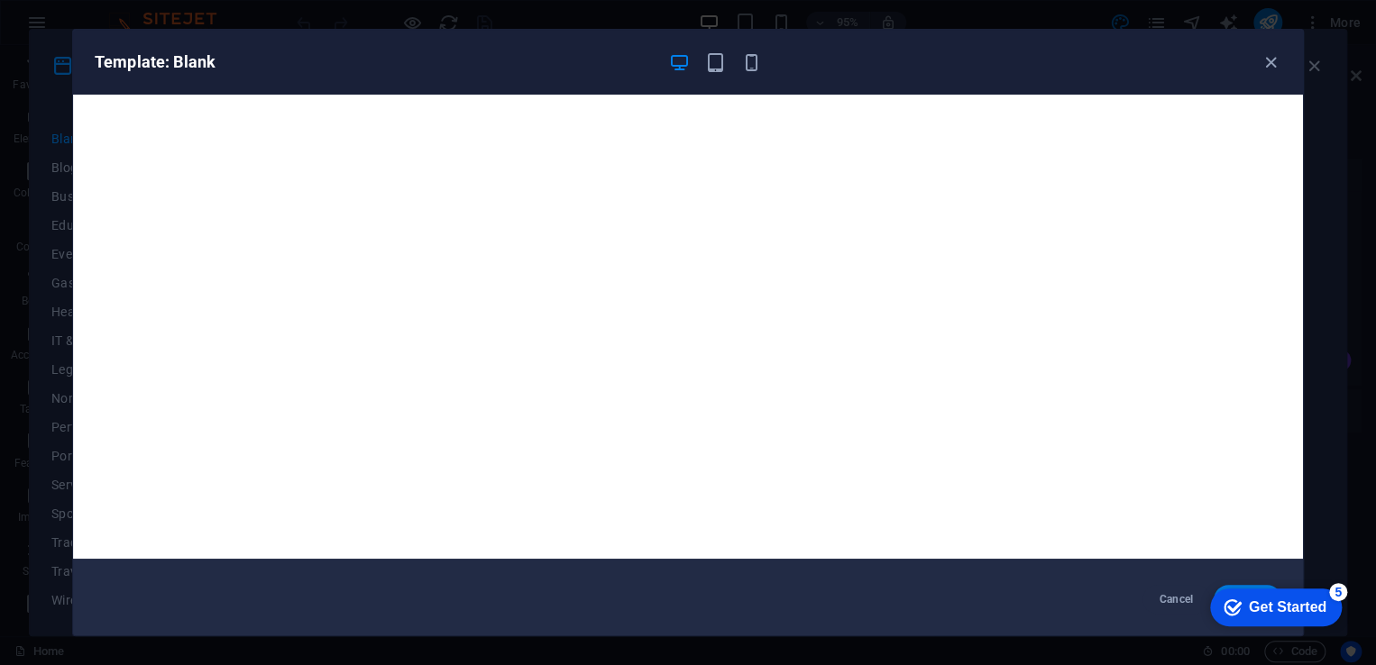
scroll to position [0, 0]
click at [1265, 600] on div "Get Started" at bounding box center [1288, 608] width 78 height 16
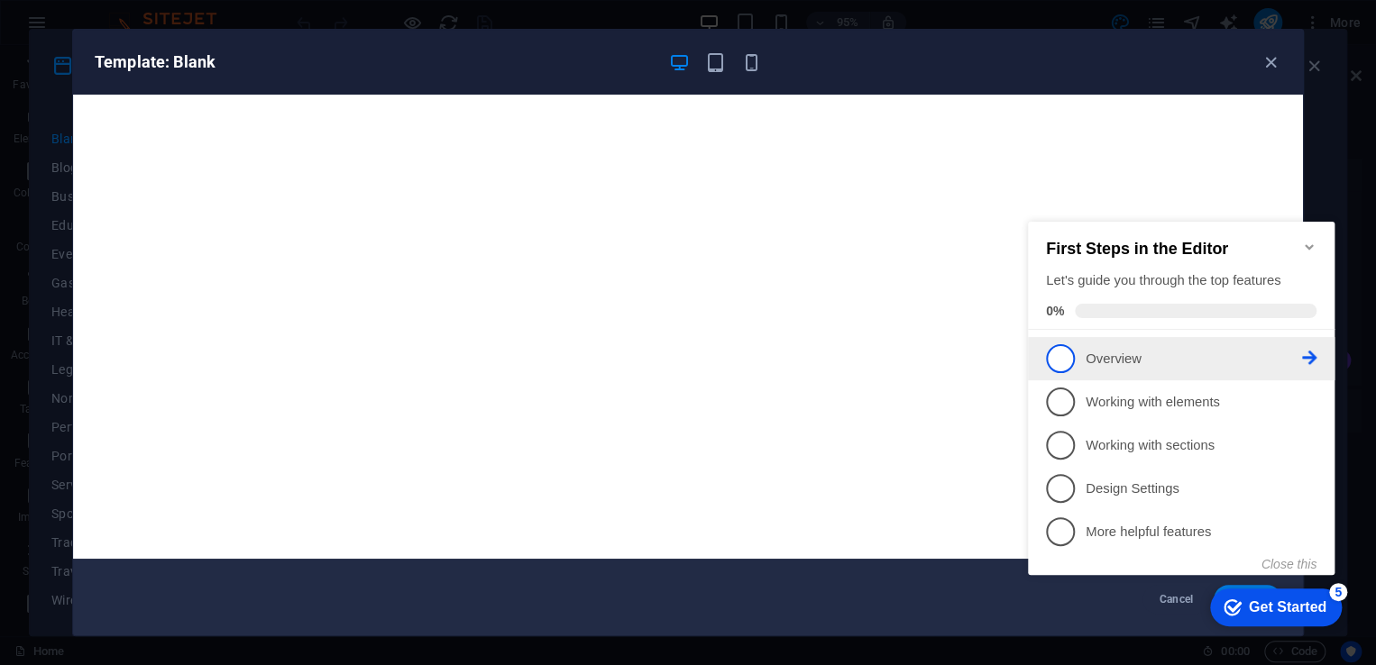
click at [1064, 357] on span "1" at bounding box center [1060, 358] width 29 height 29
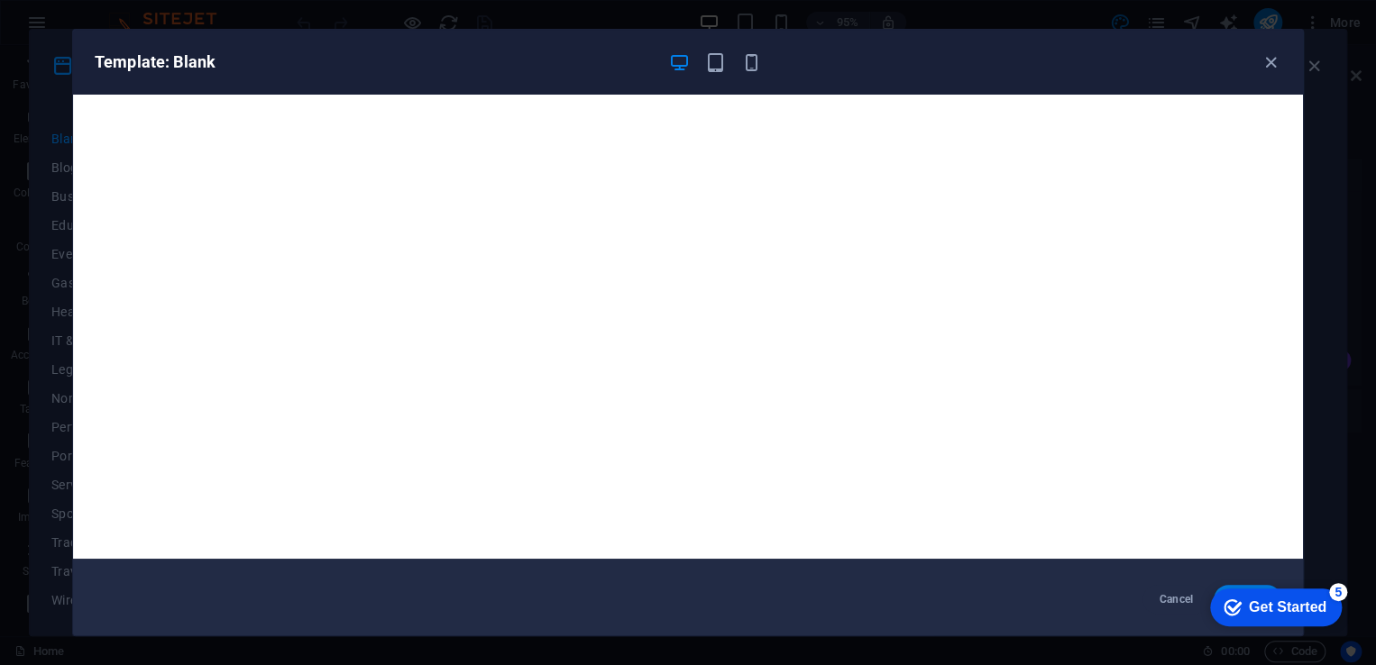
click at [1279, 612] on div "Get Started" at bounding box center [1288, 608] width 78 height 16
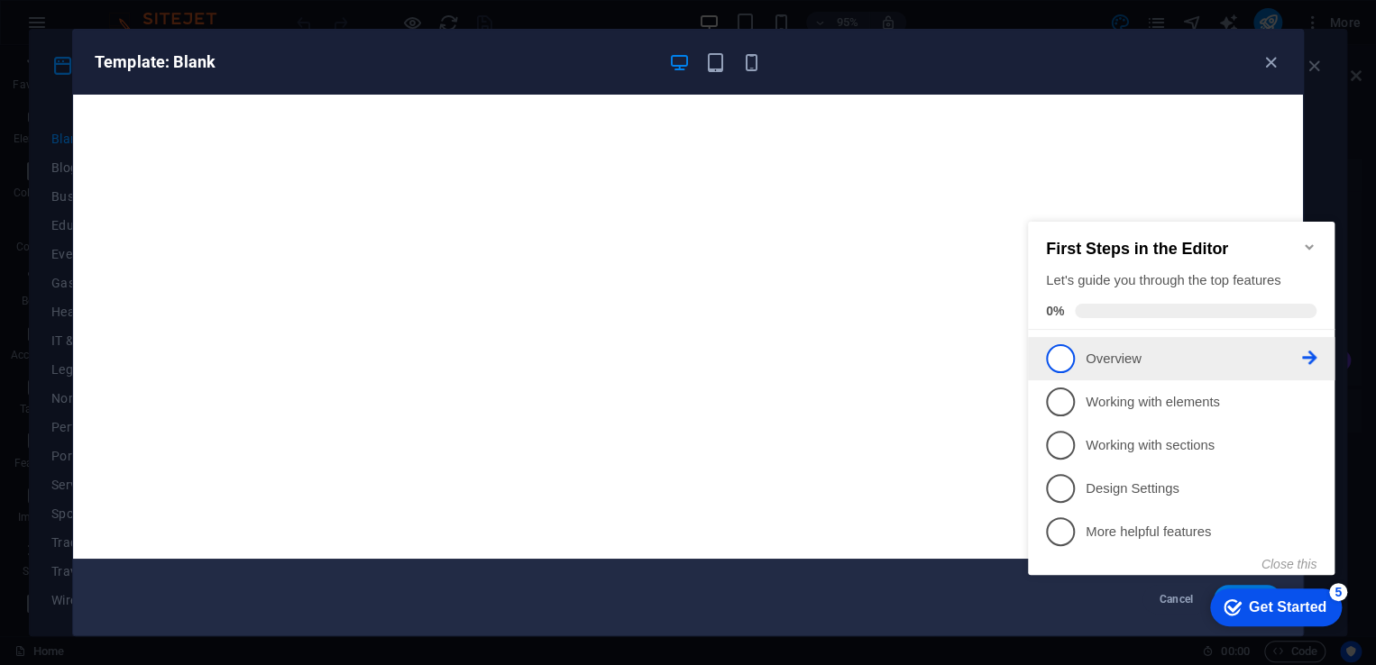
click at [1066, 353] on span "1" at bounding box center [1060, 358] width 29 height 29
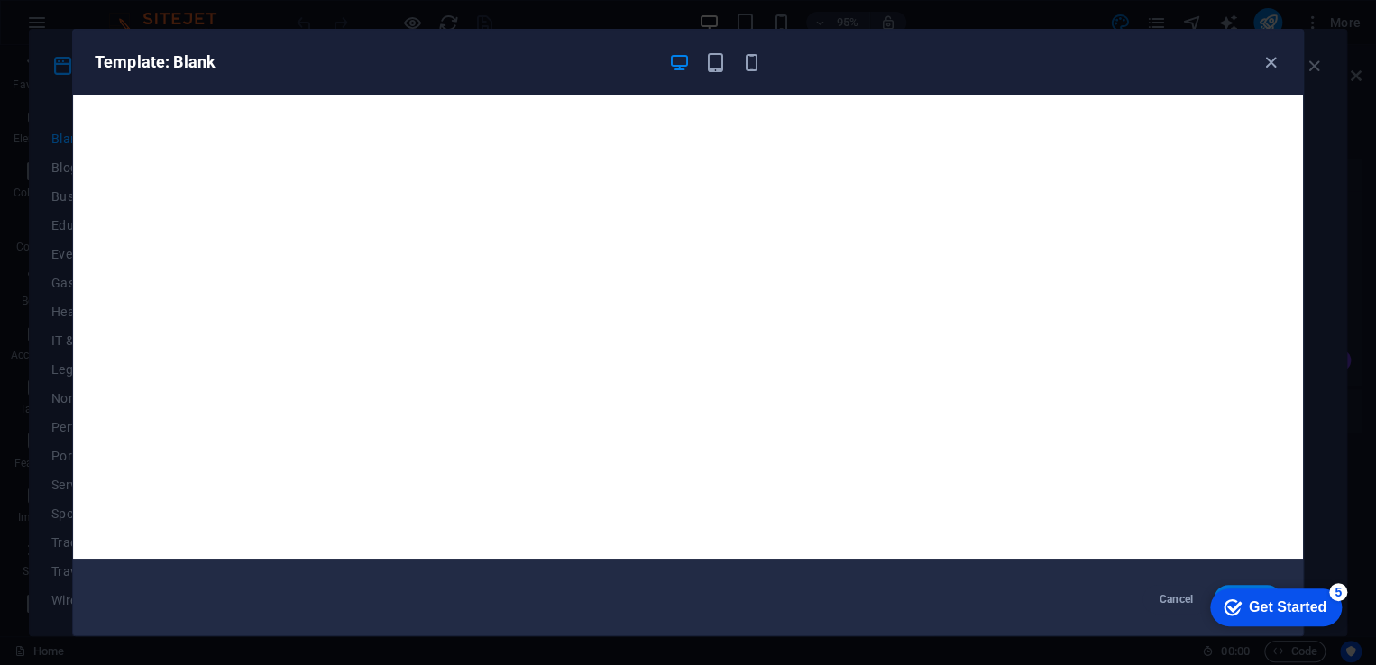
click at [1336, 591] on div "5" at bounding box center [1338, 592] width 18 height 18
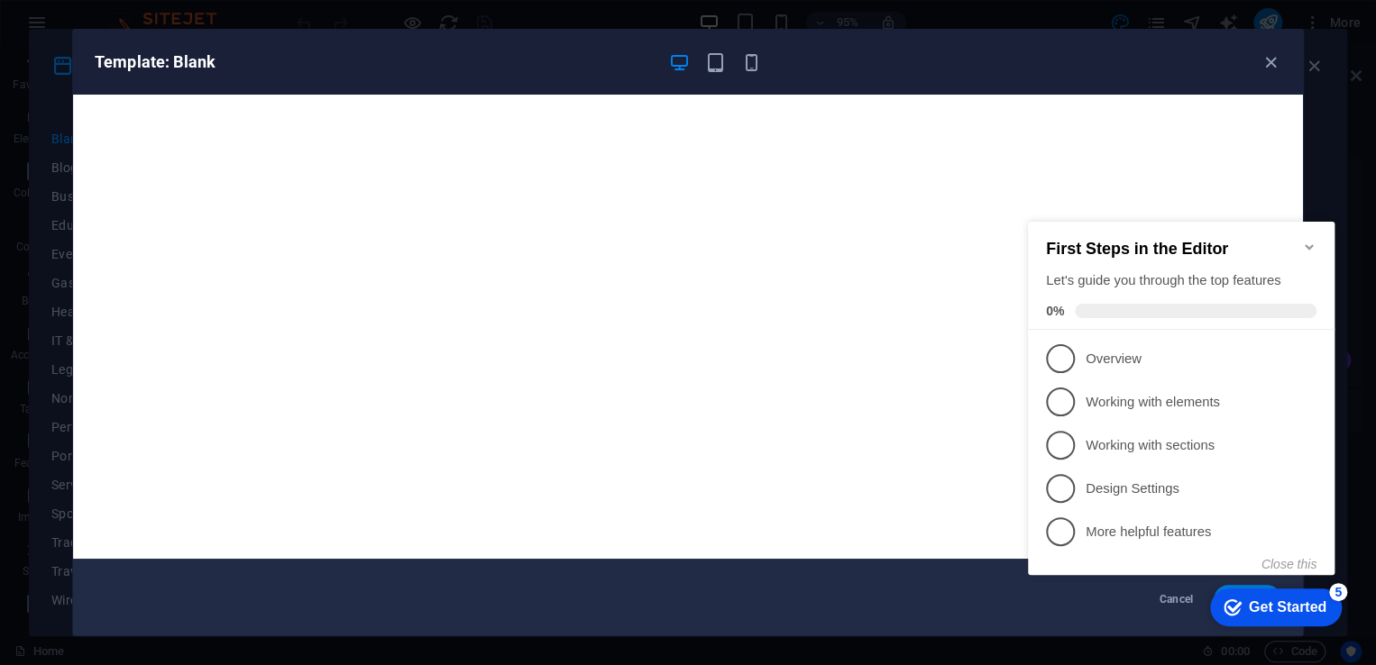
click at [1306, 244] on icon "Minimize checklist" at bounding box center [1309, 246] width 8 height 5
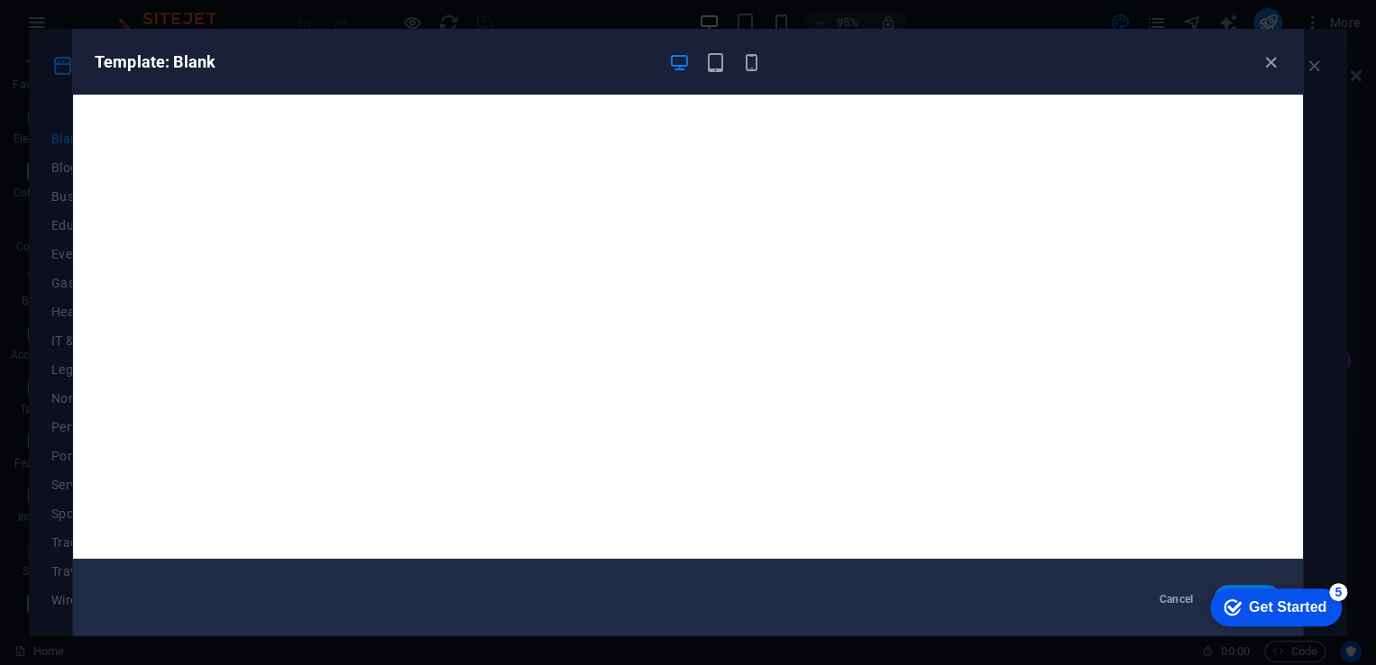
click at [1305, 594] on div "checkmark Get Started 5" at bounding box center [1276, 608] width 132 height 38
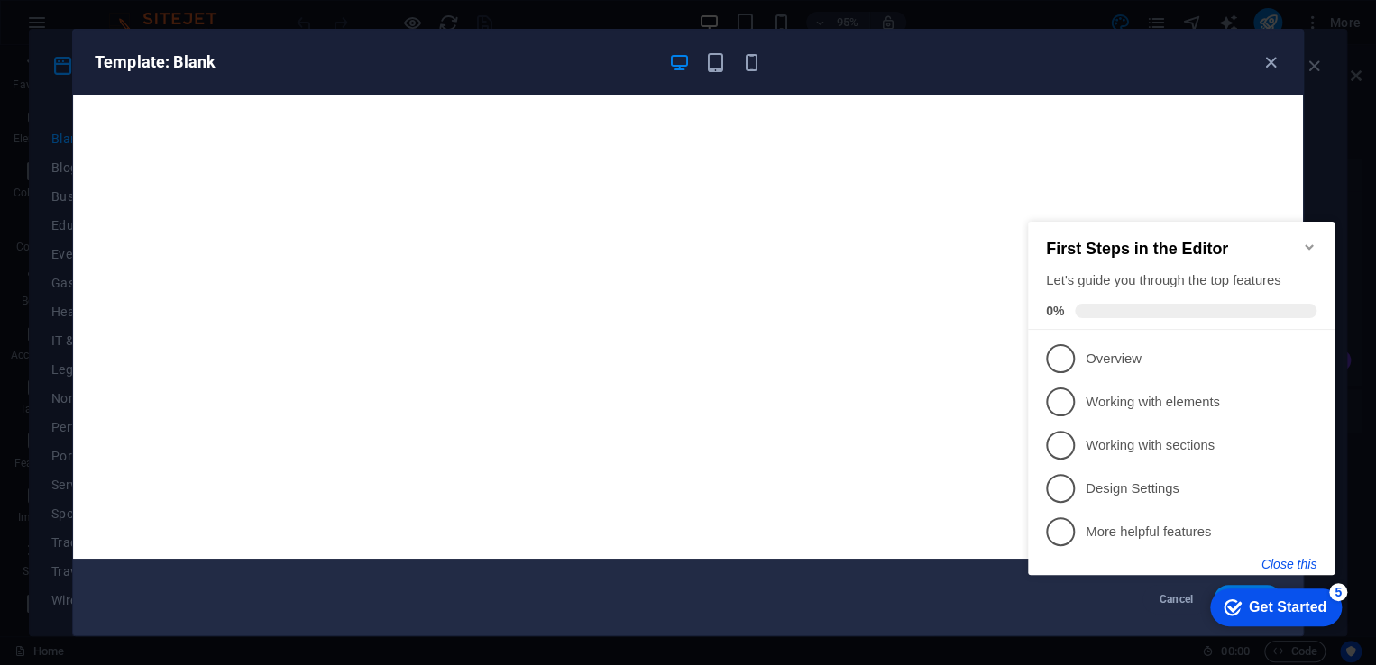
click at [1279, 563] on button "Close this" at bounding box center [1288, 564] width 55 height 14
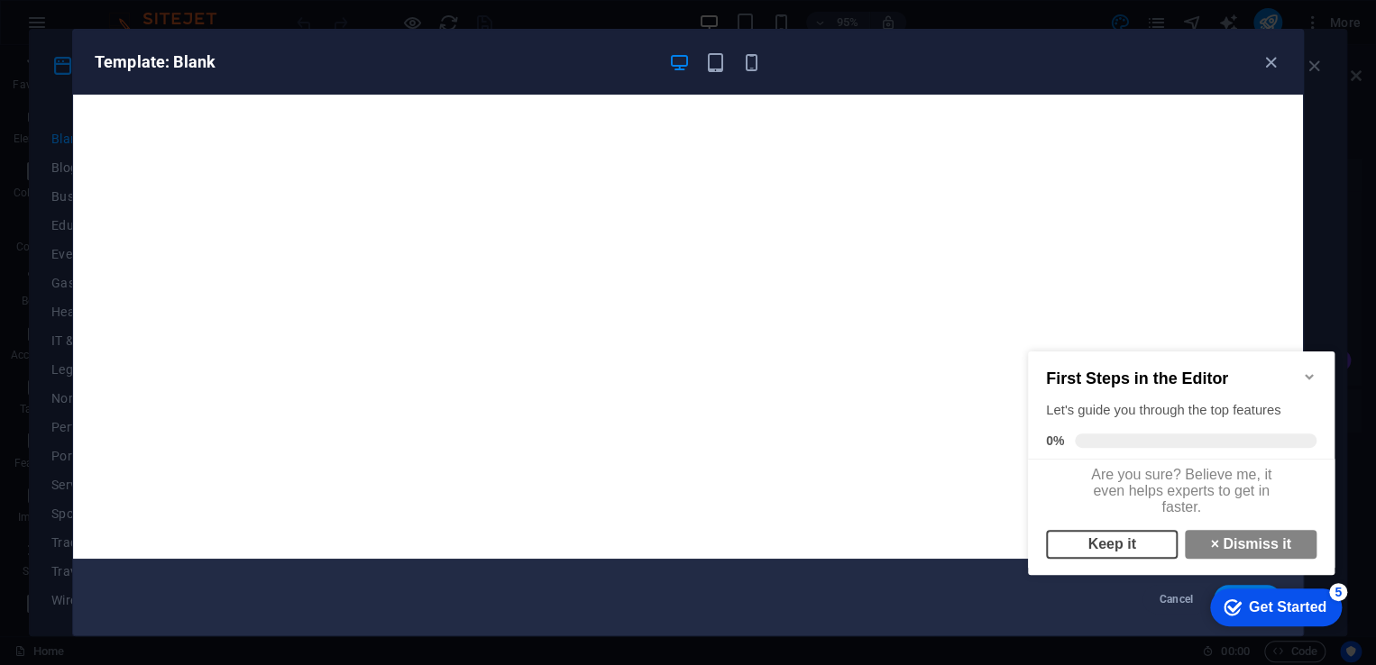
click at [1120, 555] on link "Keep it" at bounding box center [1112, 544] width 132 height 29
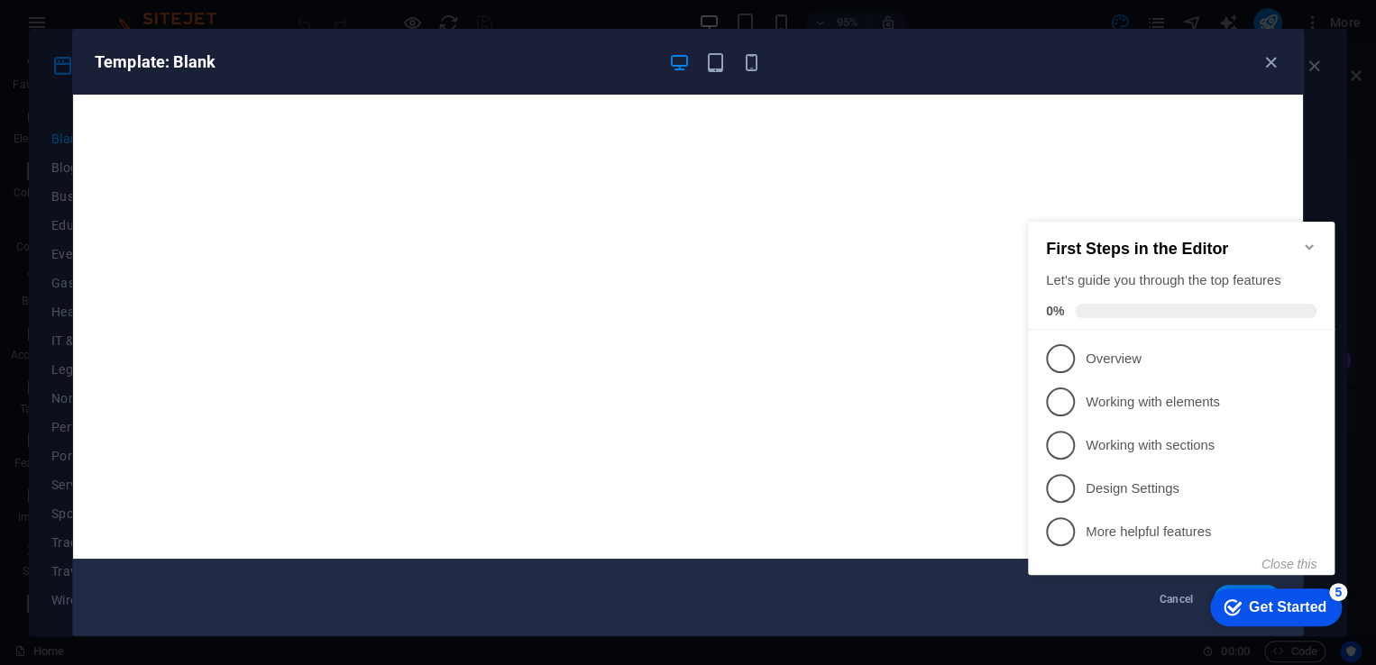
click at [1102, 310] on span at bounding box center [1196, 311] width 242 height 14
click at [1064, 486] on span "4" at bounding box center [1060, 488] width 29 height 29
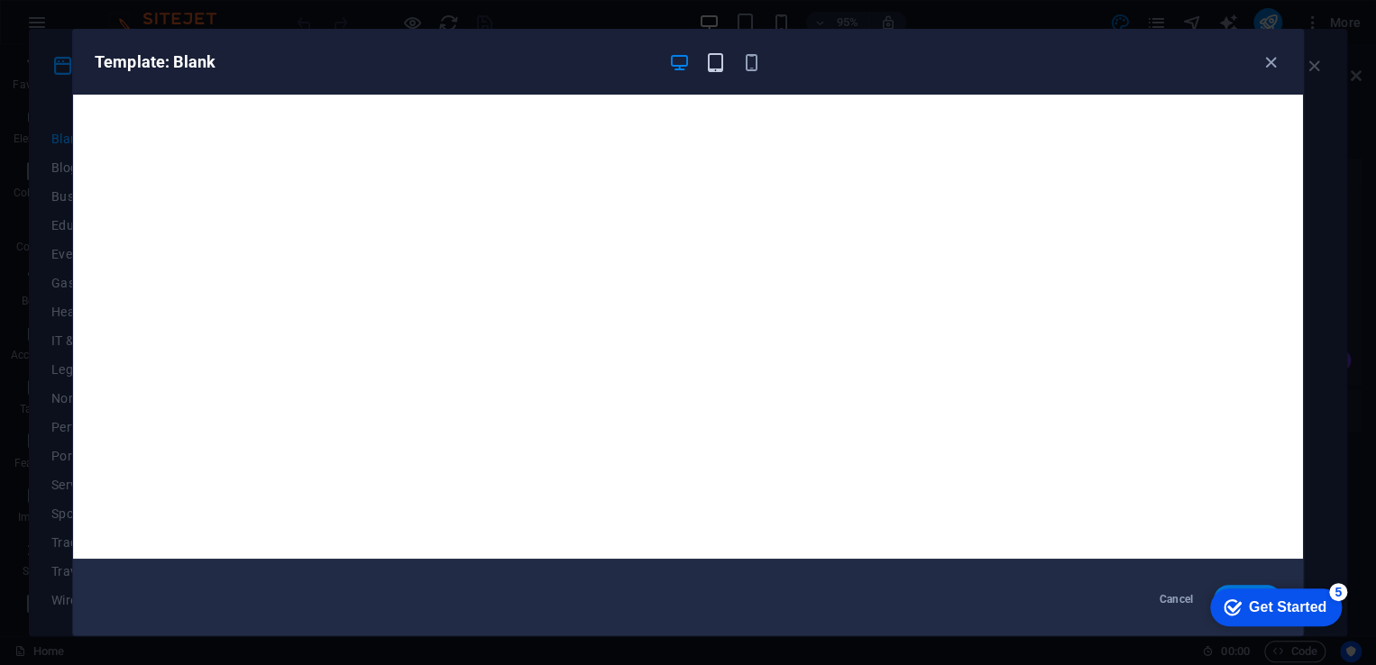
click at [725, 63] on icon "button" at bounding box center [715, 62] width 21 height 21
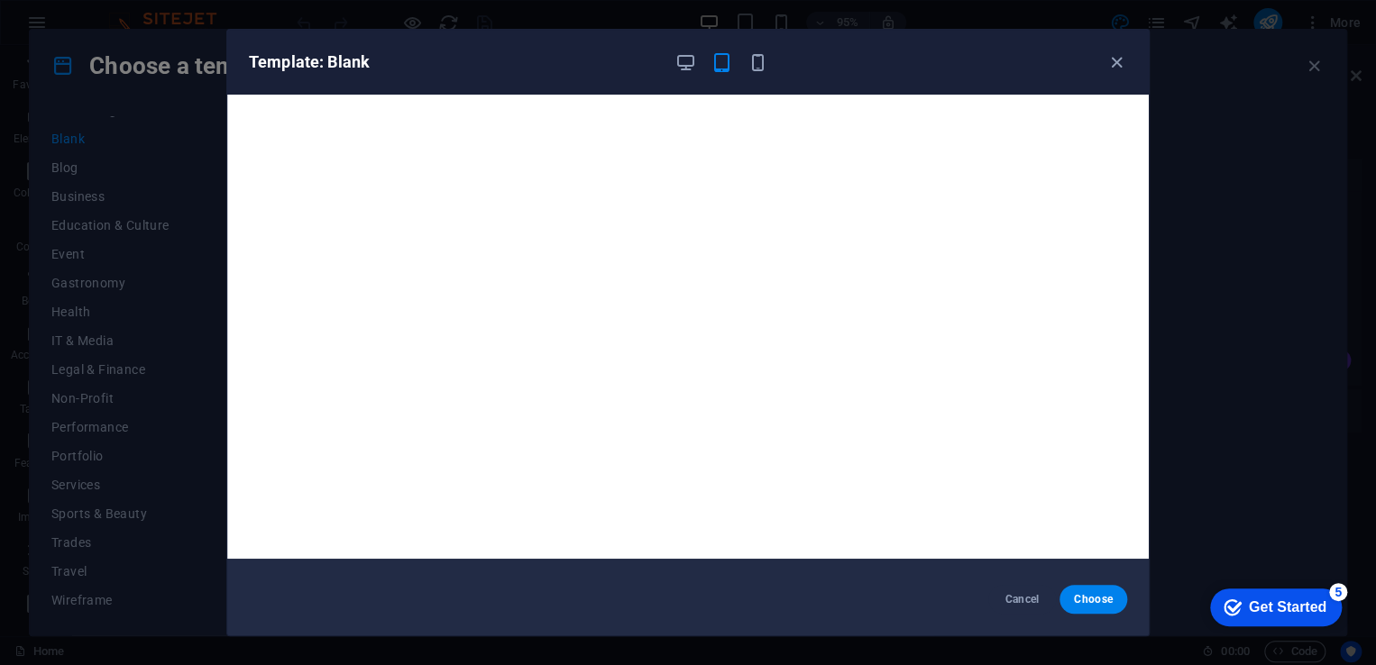
click at [768, 62] on div "Template: Blank" at bounding box center [677, 62] width 857 height 22
click at [762, 62] on icon "button" at bounding box center [757, 62] width 21 height 21
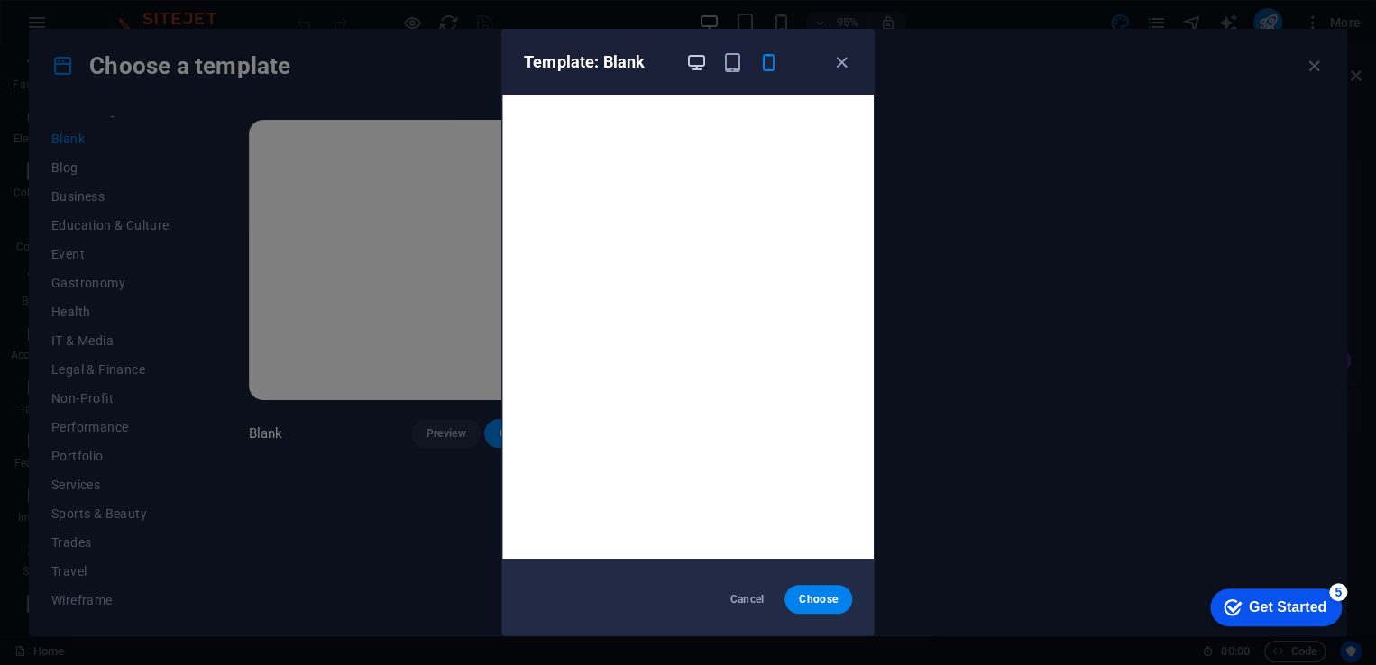
click at [697, 63] on icon "button" at bounding box center [696, 62] width 21 height 21
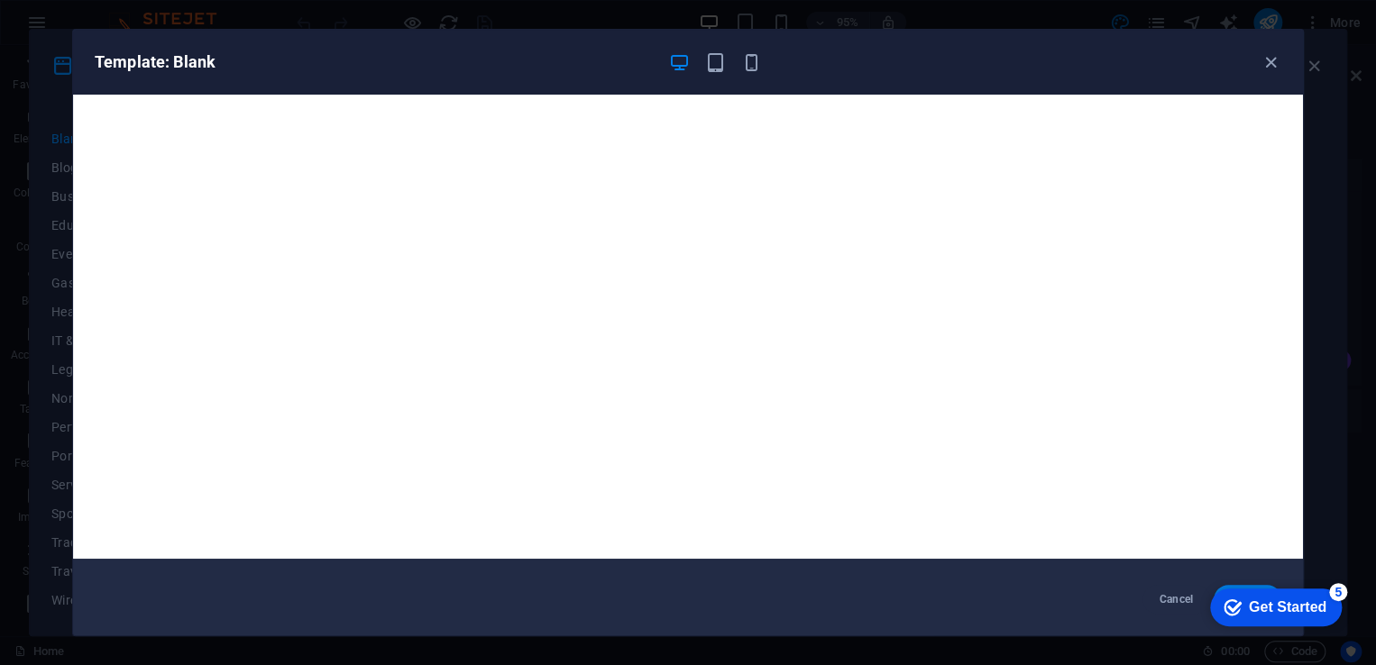
click at [815, 607] on div "Cancel Choose" at bounding box center [688, 600] width 1230 height 72
click at [1290, 606] on div "Get Started" at bounding box center [1288, 608] width 78 height 16
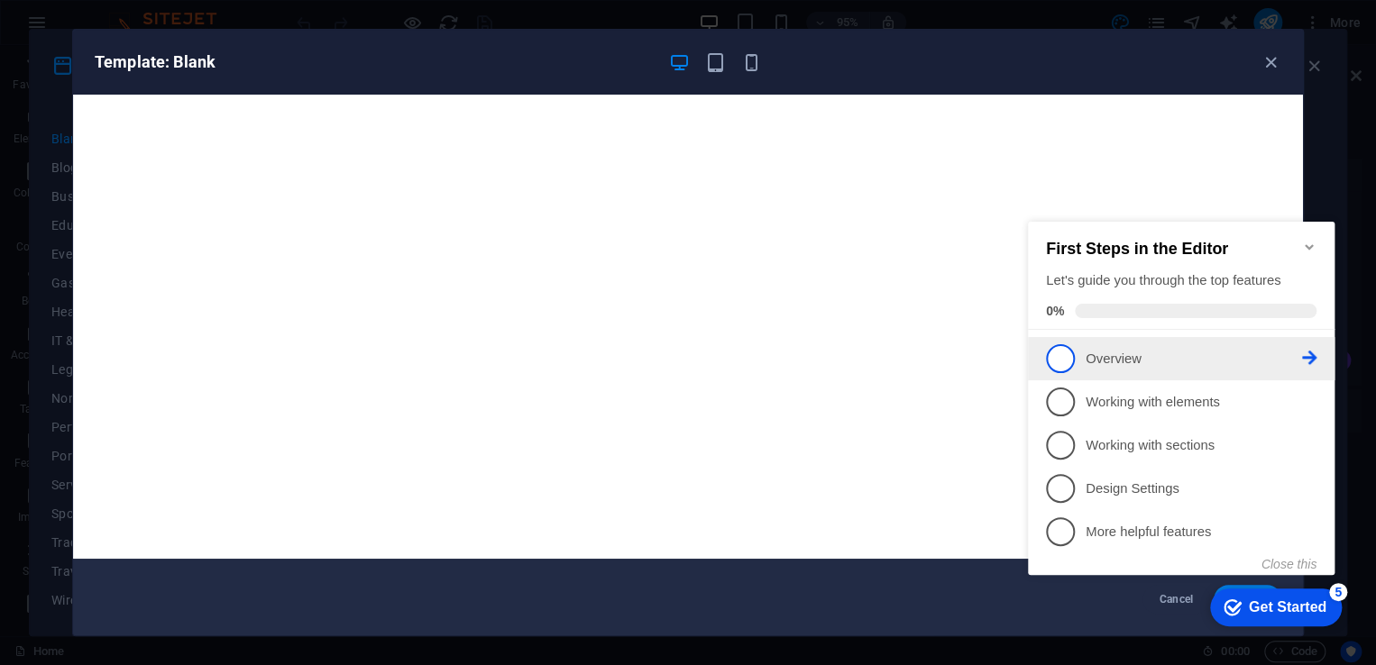
click at [1055, 355] on span "1" at bounding box center [1060, 358] width 29 height 29
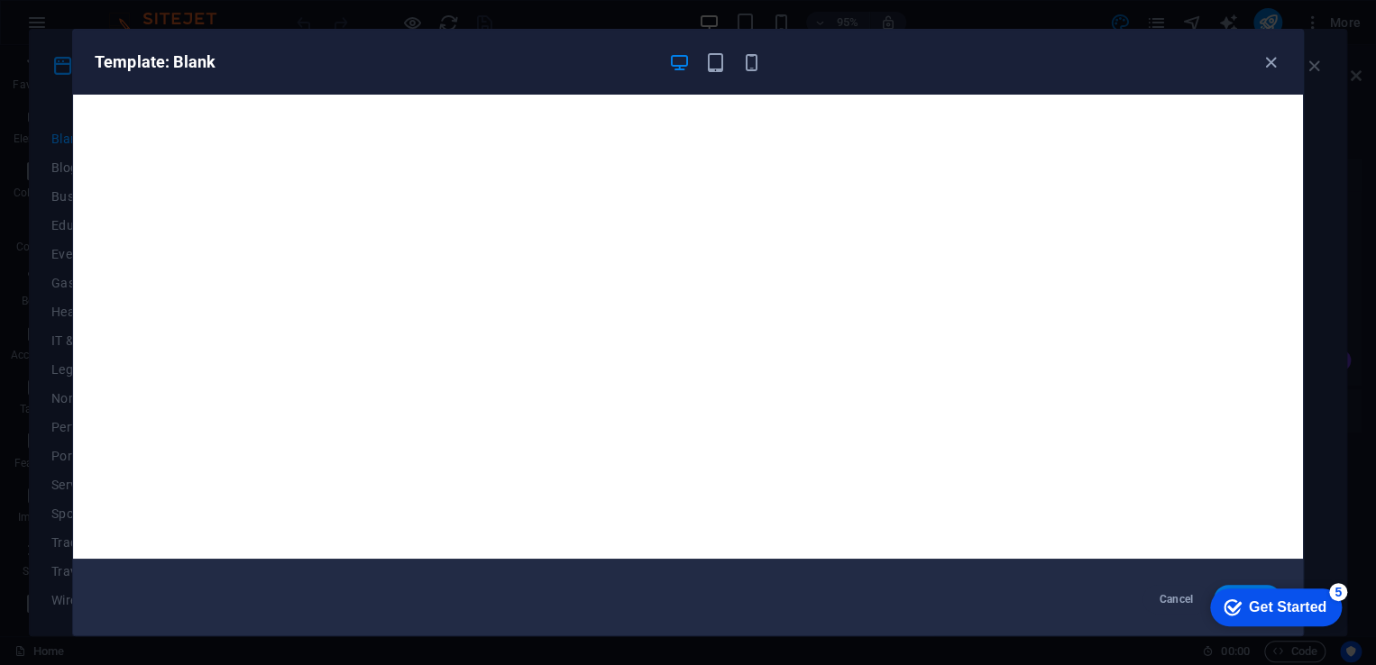
click at [1264, 609] on div "Get Started" at bounding box center [1288, 608] width 78 height 16
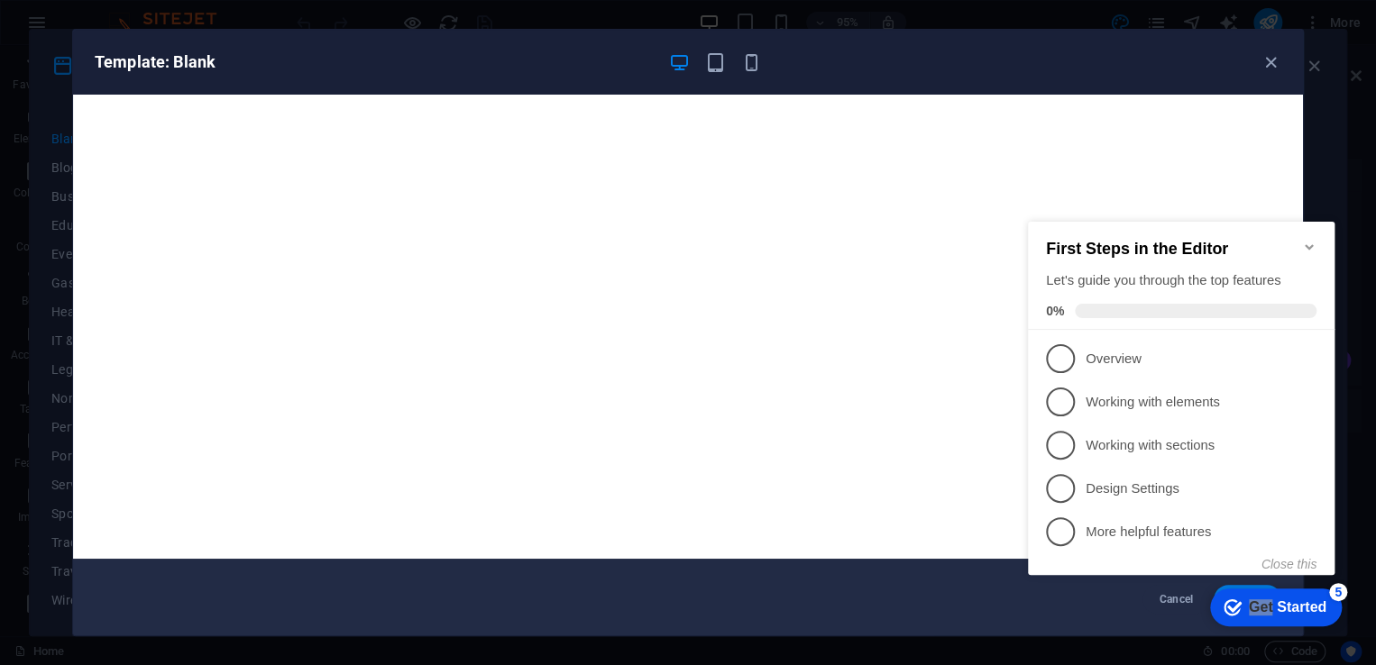
drag, startPoint x: 1089, startPoint y: 224, endPoint x: 1264, endPoint y: 591, distance: 407.3
click at [1264, 609] on div "Get Started" at bounding box center [1288, 608] width 78 height 16
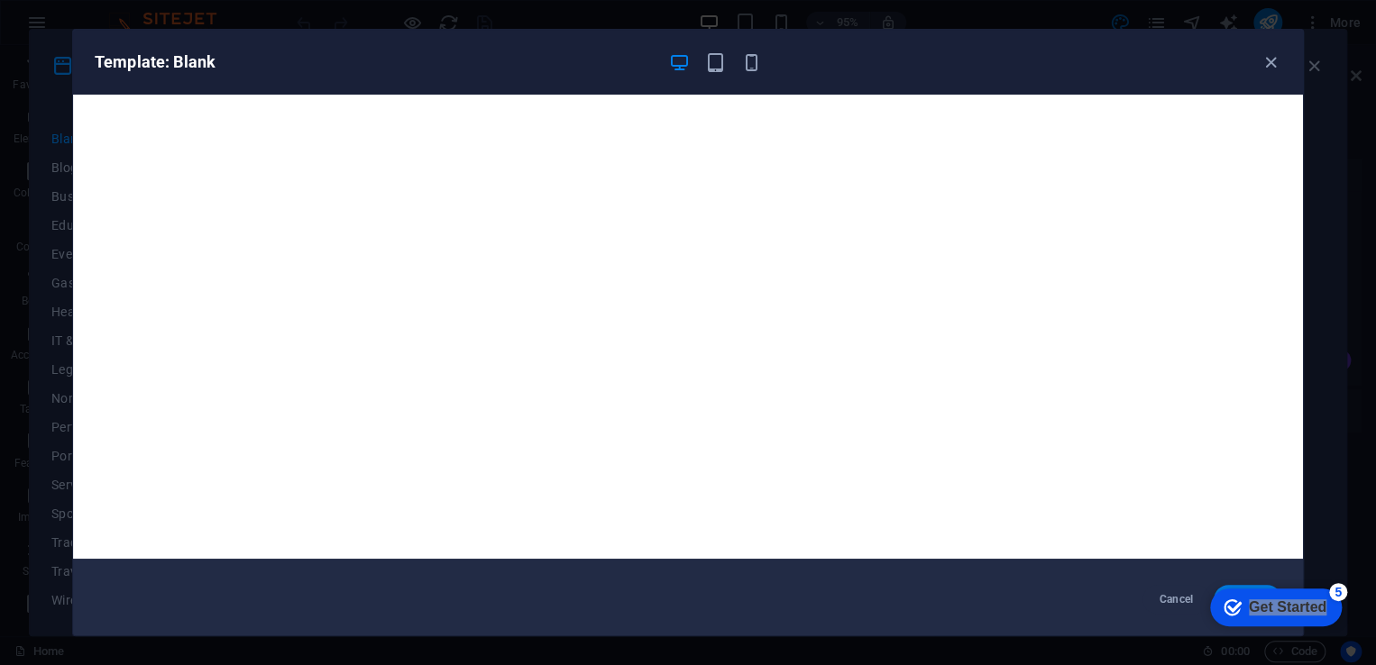
click at [1326, 616] on div "Get Started" at bounding box center [1288, 608] width 78 height 16
click at [1264, 609] on div "Get Started" at bounding box center [1288, 608] width 78 height 16
click at [1224, 613] on icon "Get Started 5 items remaining, 0% complete" at bounding box center [1233, 608] width 18 height 16
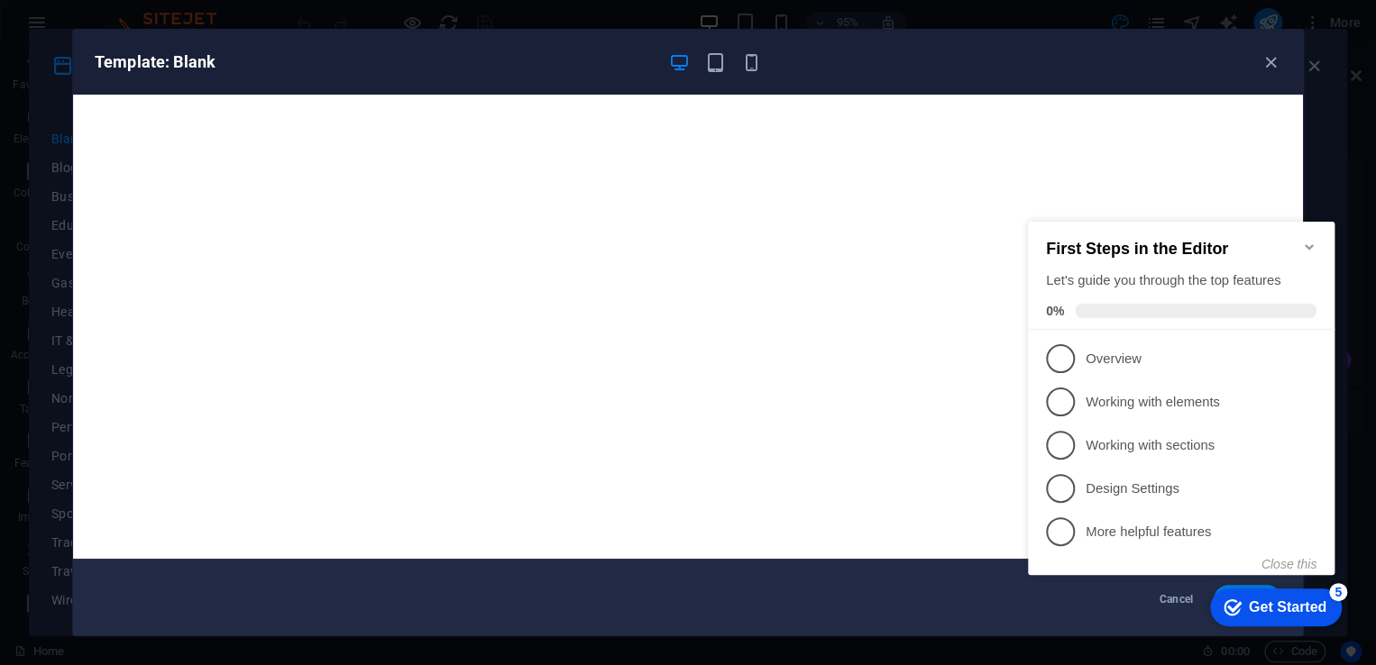
click div "checkmark Get Started 5 First Steps in the Editor Let's guide you through the t…"
click at [1304, 241] on icon "Minimize checklist" at bounding box center [1309, 247] width 14 height 14
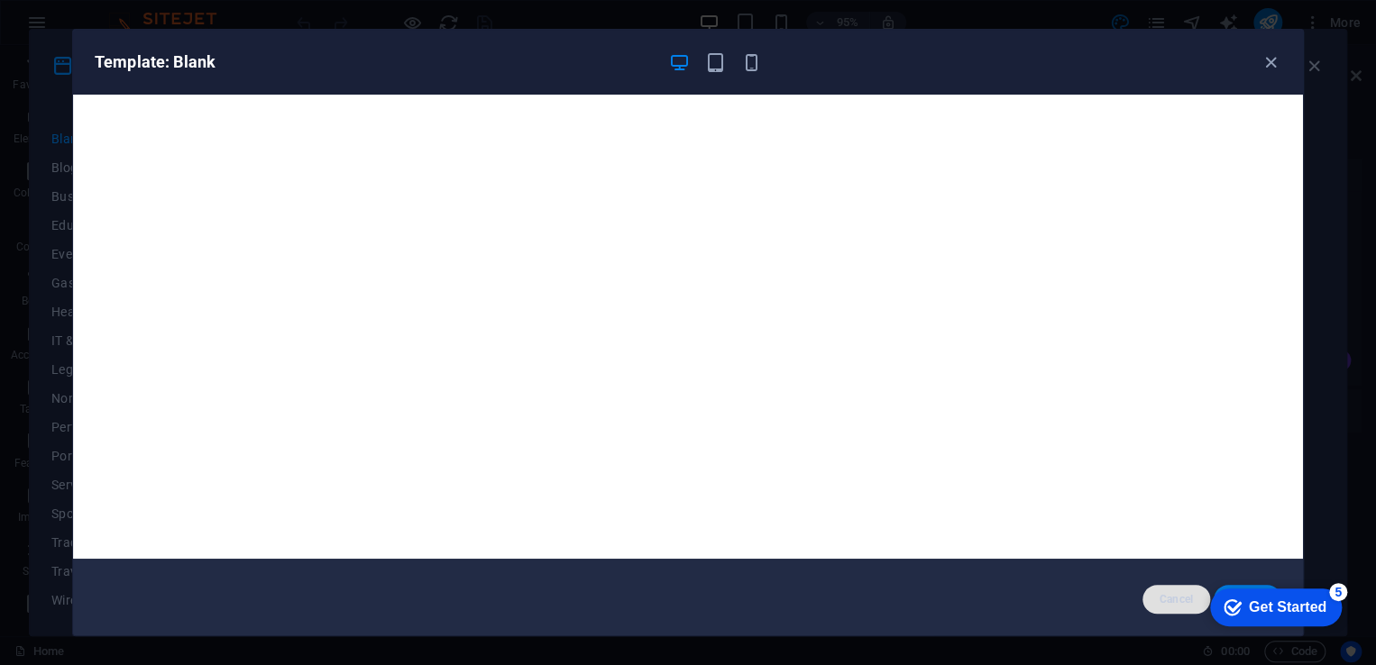
click at [1170, 596] on span "Cancel" at bounding box center [1176, 599] width 39 height 14
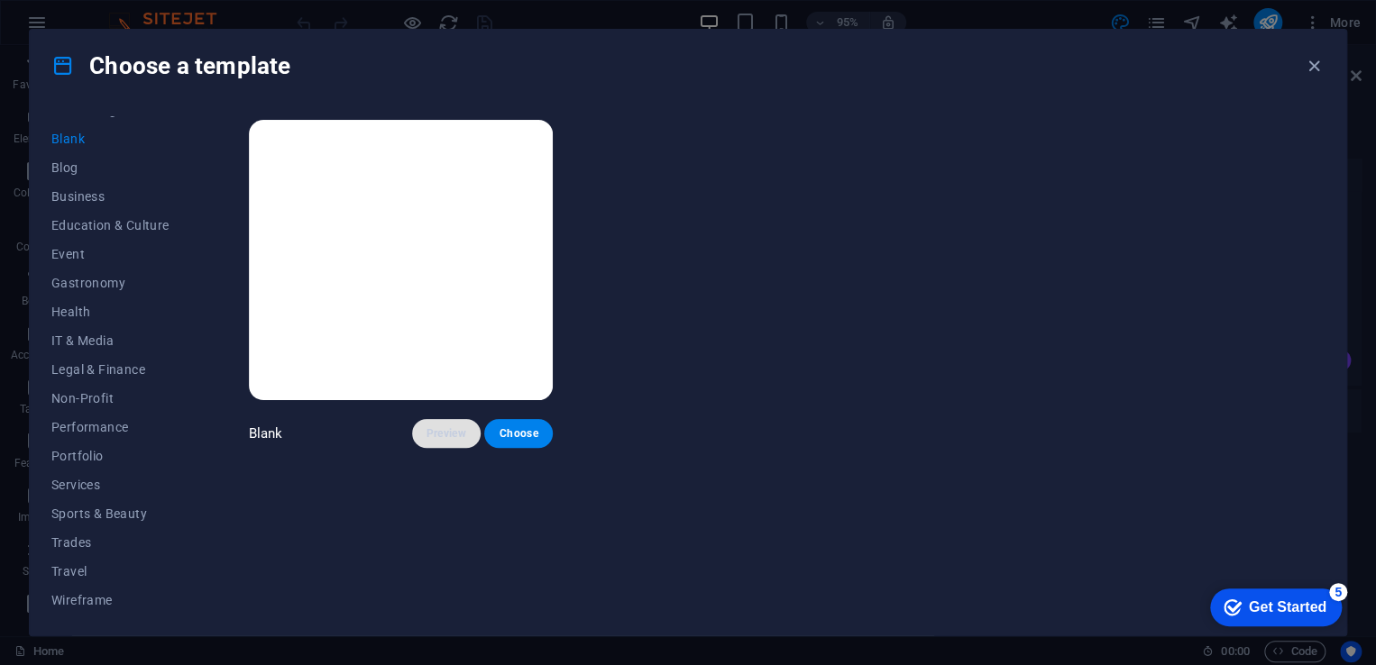
click at [446, 434] on span "Preview" at bounding box center [446, 433] width 40 height 14
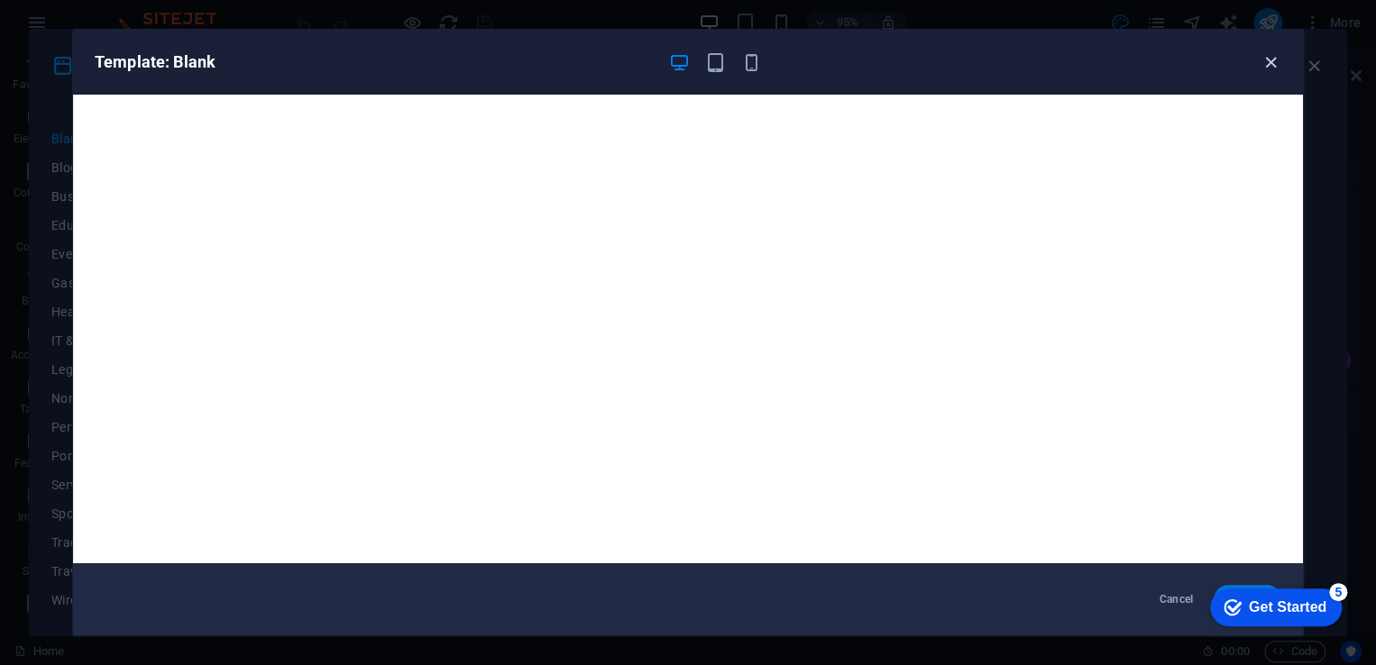
click at [1273, 60] on icon "button" at bounding box center [1270, 62] width 21 height 21
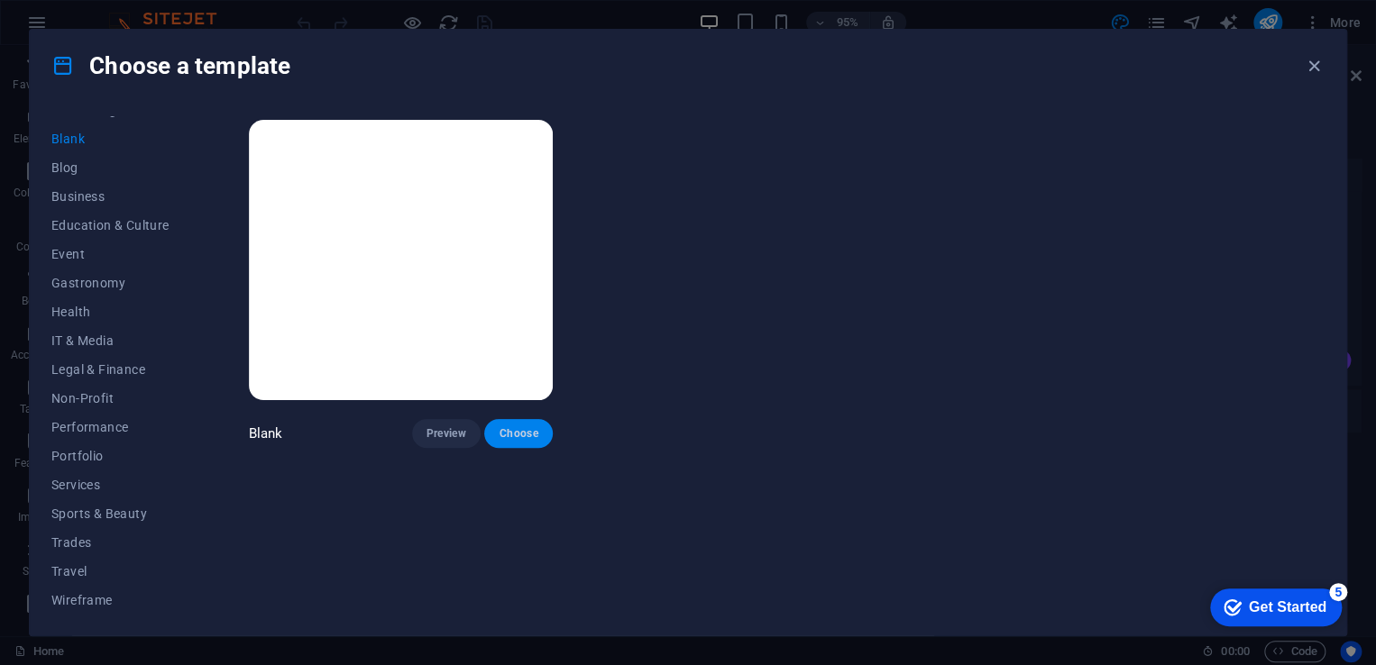
click at [530, 432] on span "Choose" at bounding box center [519, 433] width 40 height 14
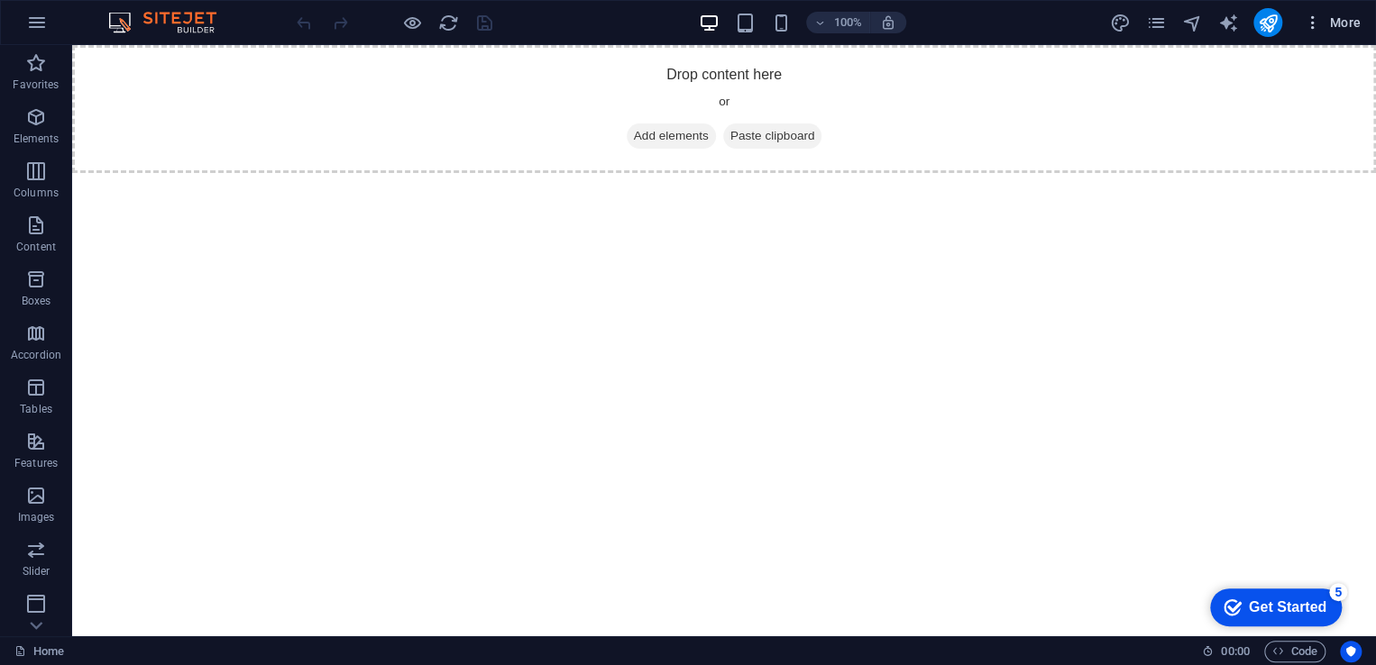
click at [1315, 25] on icon "button" at bounding box center [1313, 23] width 18 height 18
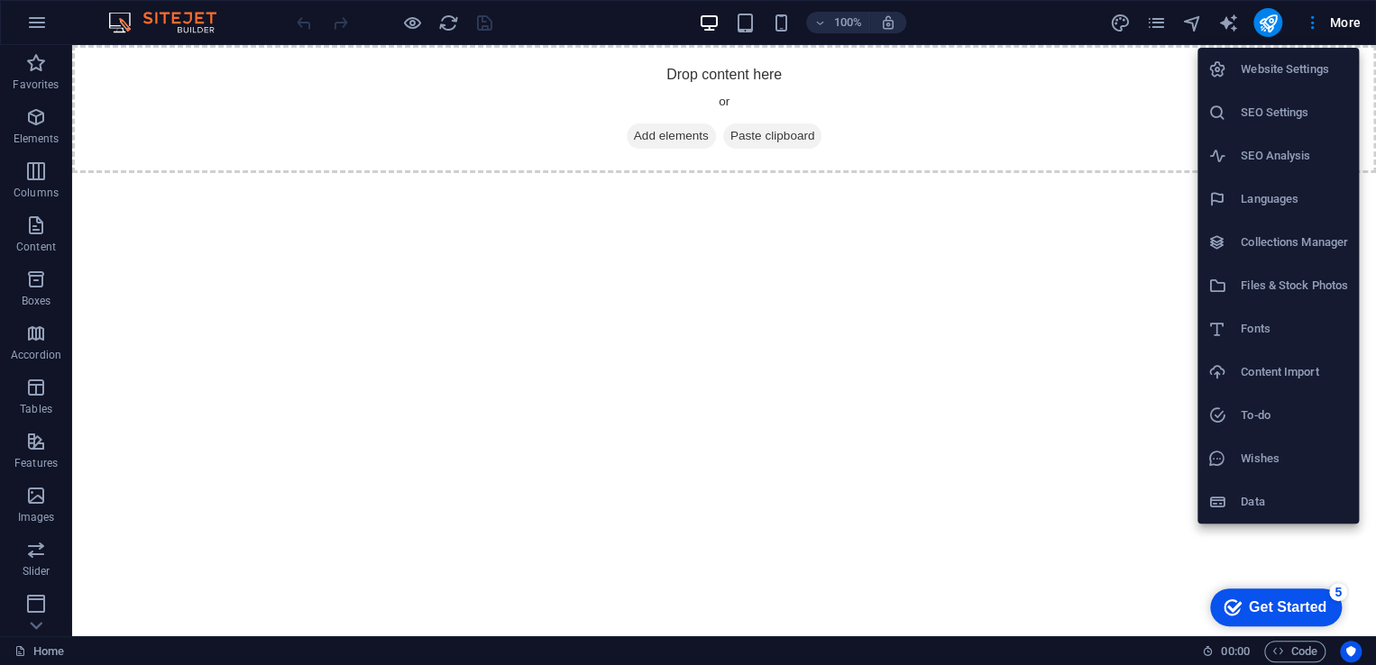
click at [1314, 19] on div at bounding box center [688, 332] width 1376 height 665
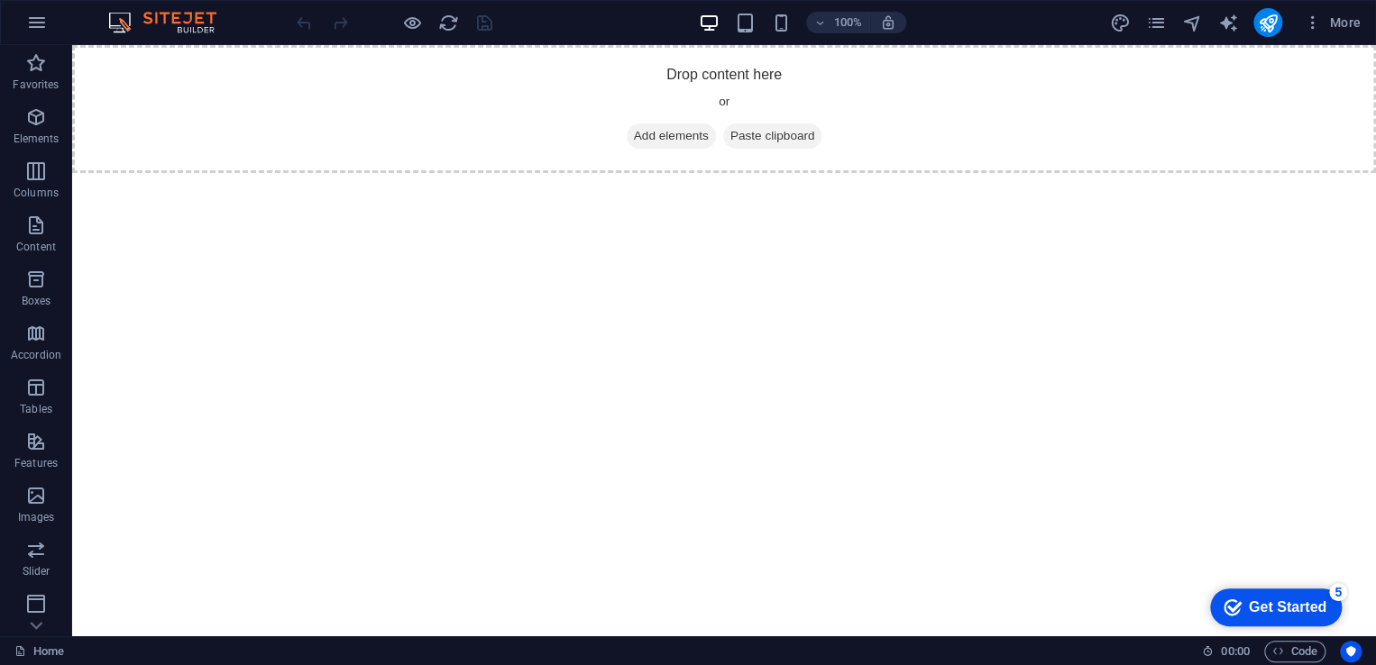
click at [1314, 19] on icon "button" at bounding box center [1313, 23] width 18 height 18
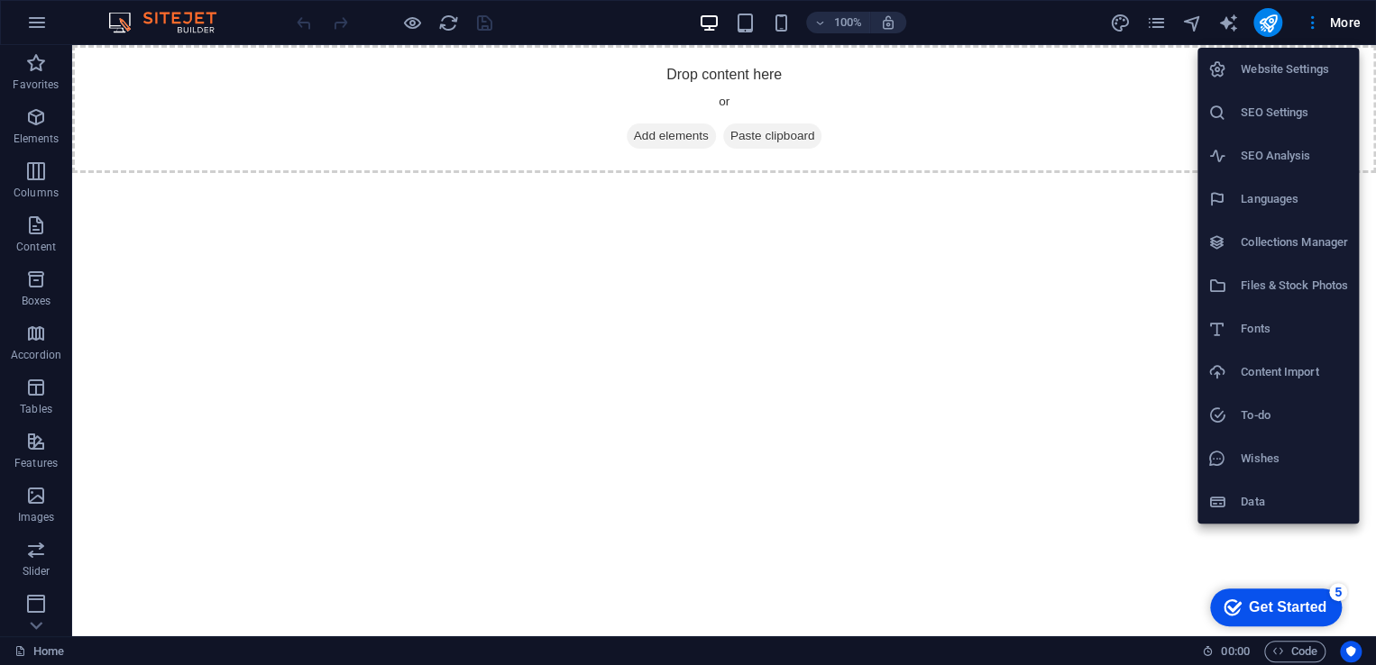
click at [1345, 19] on div at bounding box center [688, 332] width 1376 height 665
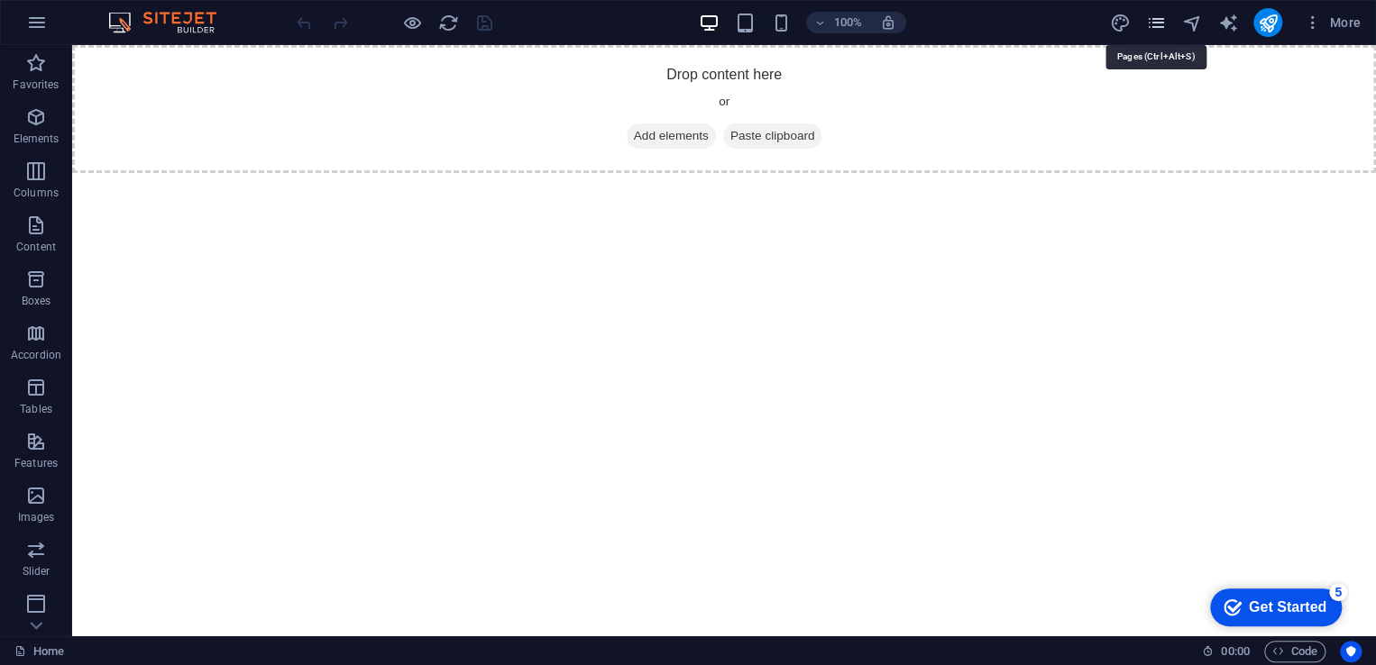
click at [1161, 26] on icon "pages" at bounding box center [1155, 23] width 21 height 21
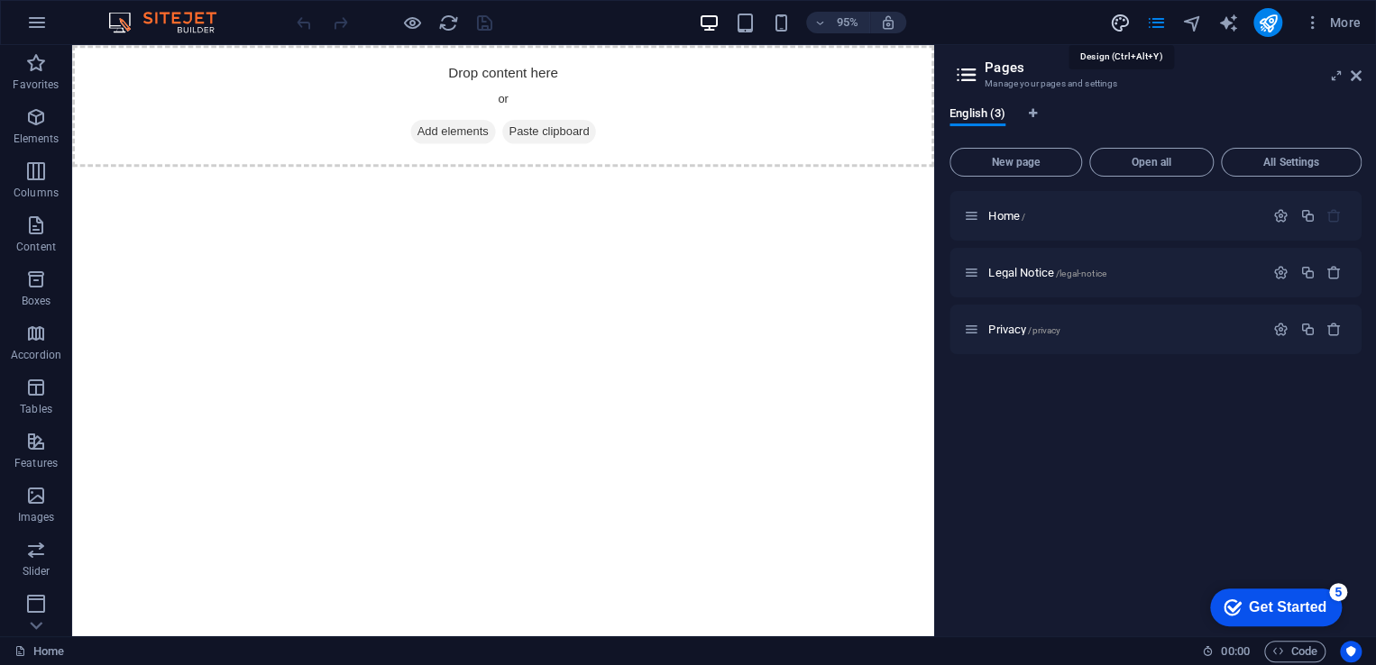
click at [1119, 24] on icon "design" at bounding box center [1119, 23] width 21 height 21
select select "px"
select select "400"
select select "px"
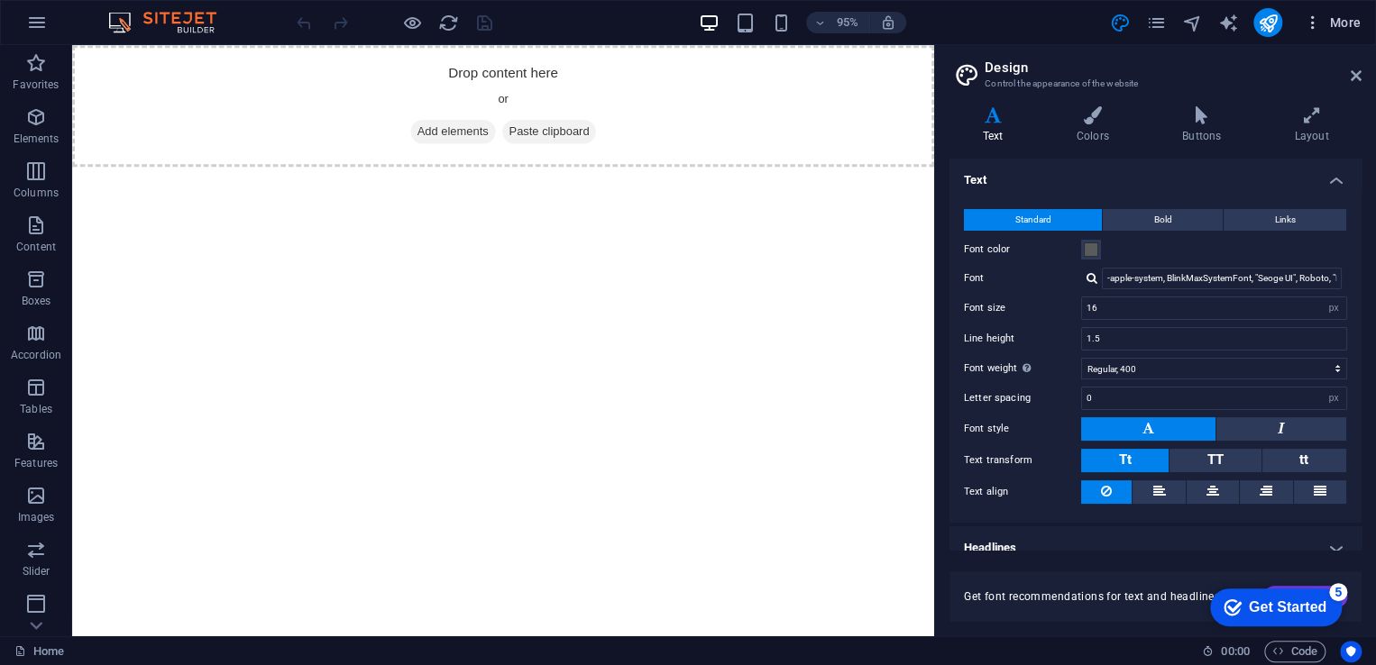
click at [1314, 28] on icon "button" at bounding box center [1313, 23] width 18 height 18
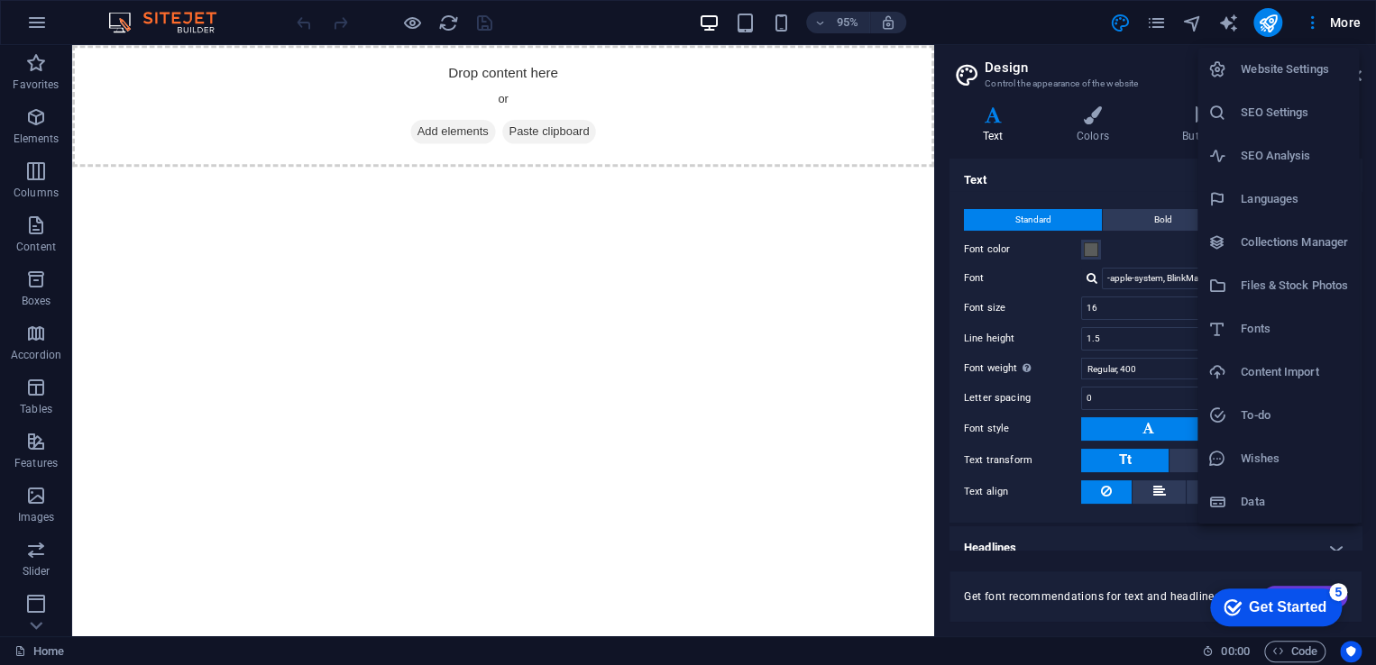
click at [1291, 73] on h6 "Website Settings" at bounding box center [1294, 70] width 107 height 22
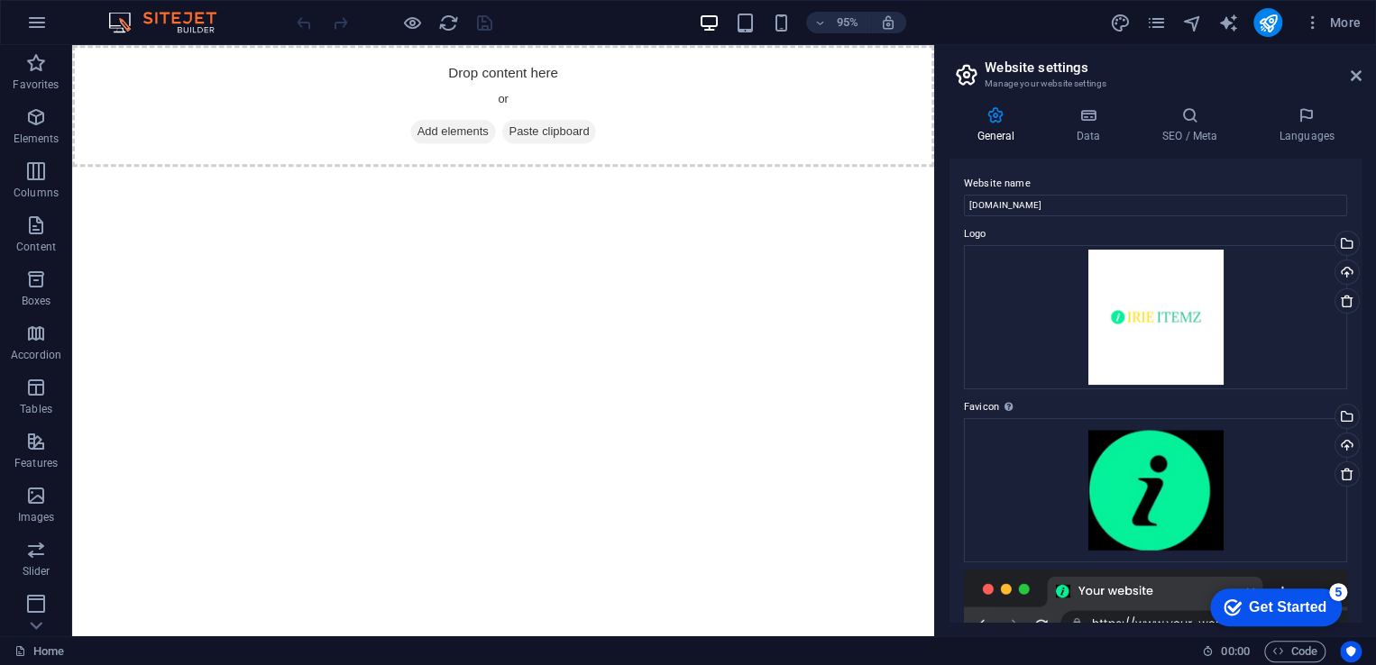
drag, startPoint x: 1362, startPoint y: 202, endPoint x: 1356, endPoint y: 317, distance: 115.6
click at [1356, 317] on div "General Data SEO / Meta Languages Website name irieitemz.com Logo Drag files he…" at bounding box center [1155, 364] width 441 height 545
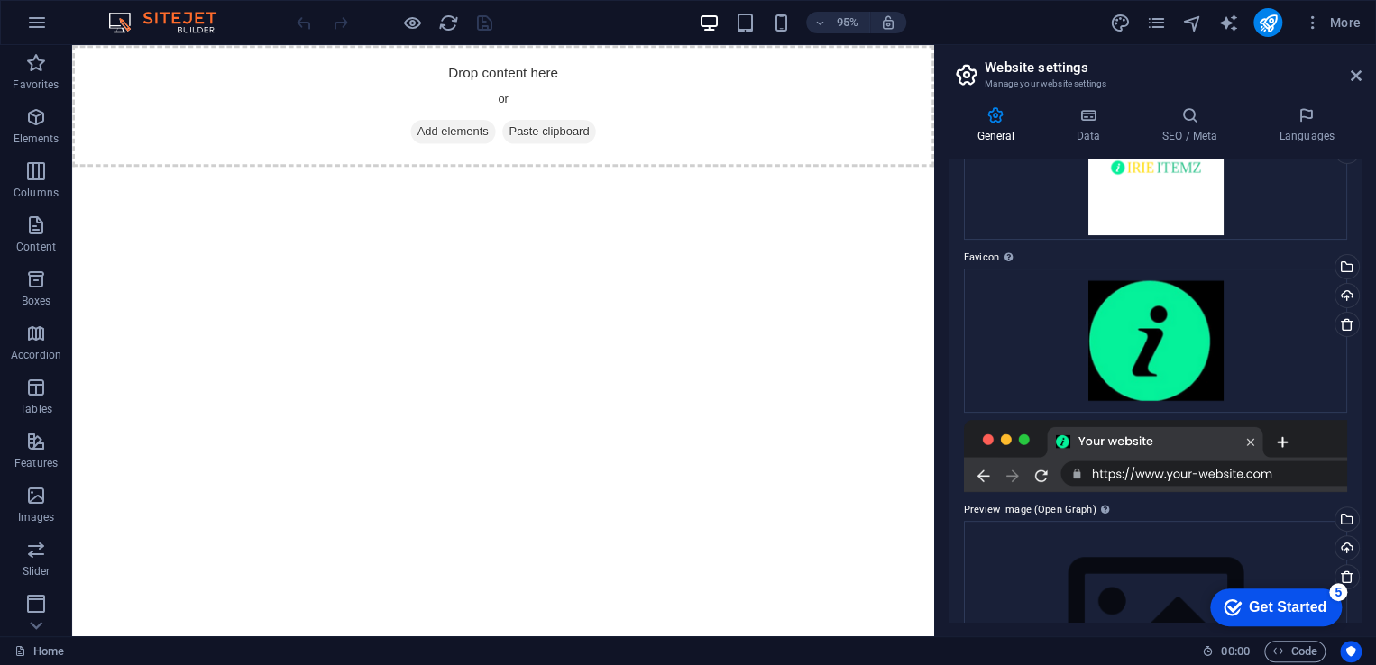
scroll to position [159, 0]
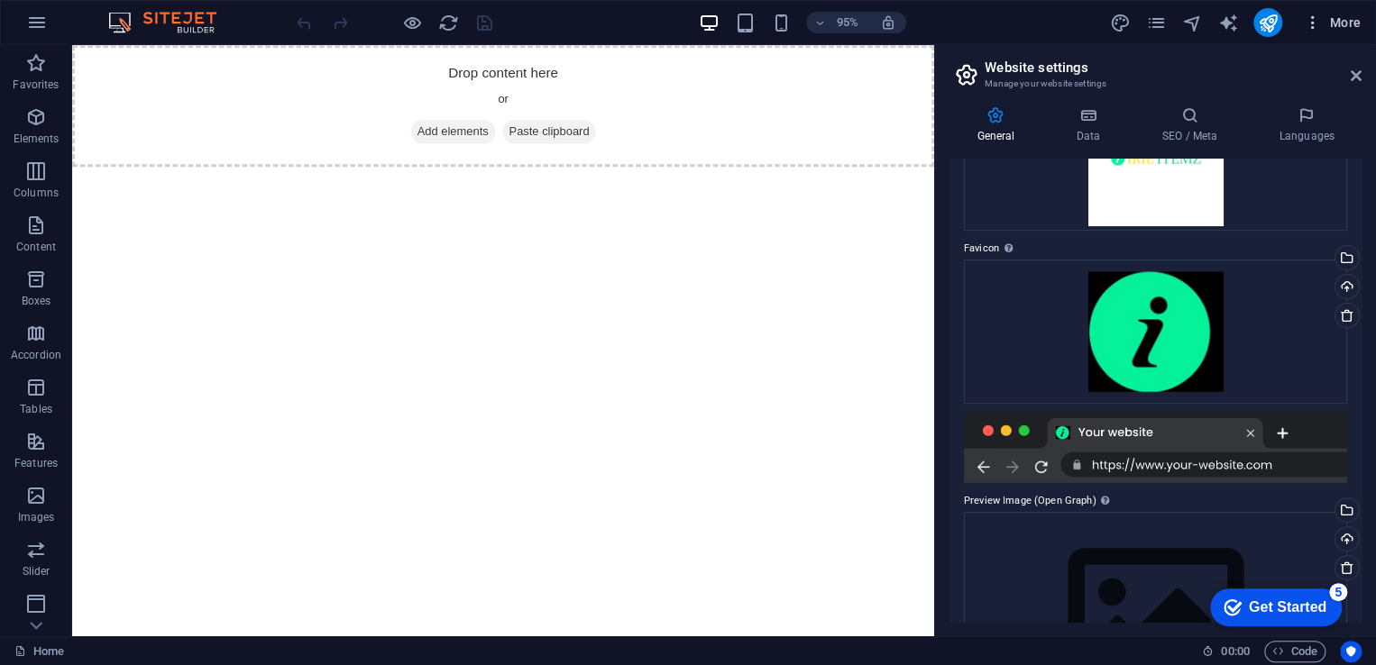
click at [1315, 23] on icon "button" at bounding box center [1313, 23] width 18 height 18
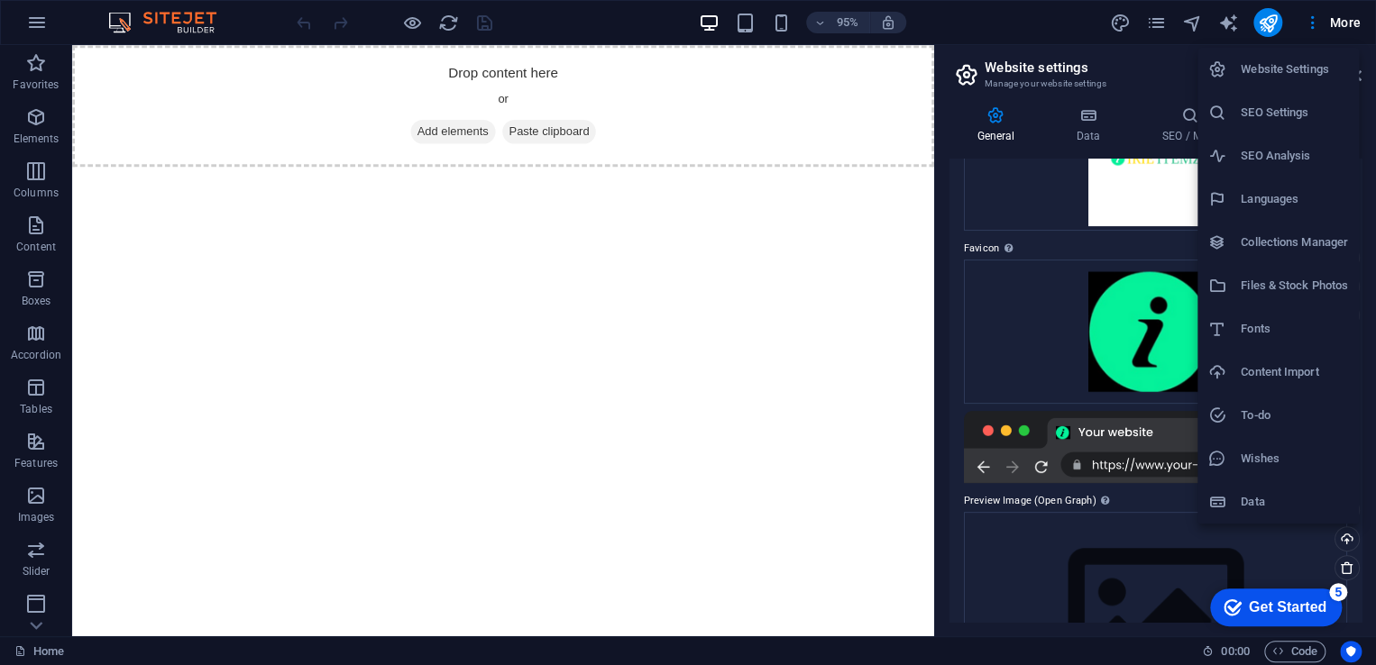
click at [1123, 23] on div at bounding box center [688, 332] width 1376 height 665
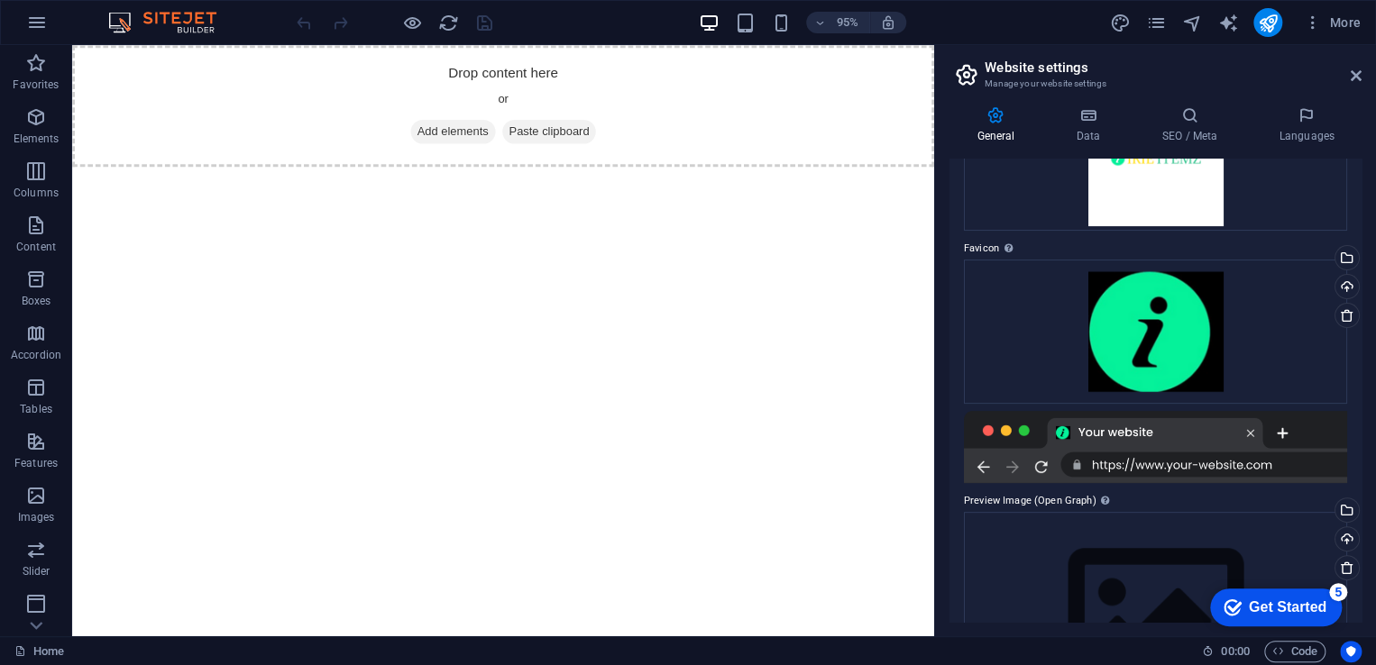
click at [1046, 69] on h2 "Website settings" at bounding box center [1173, 68] width 377 height 16
click at [445, 138] on span "Add elements" at bounding box center [472, 136] width 89 height 25
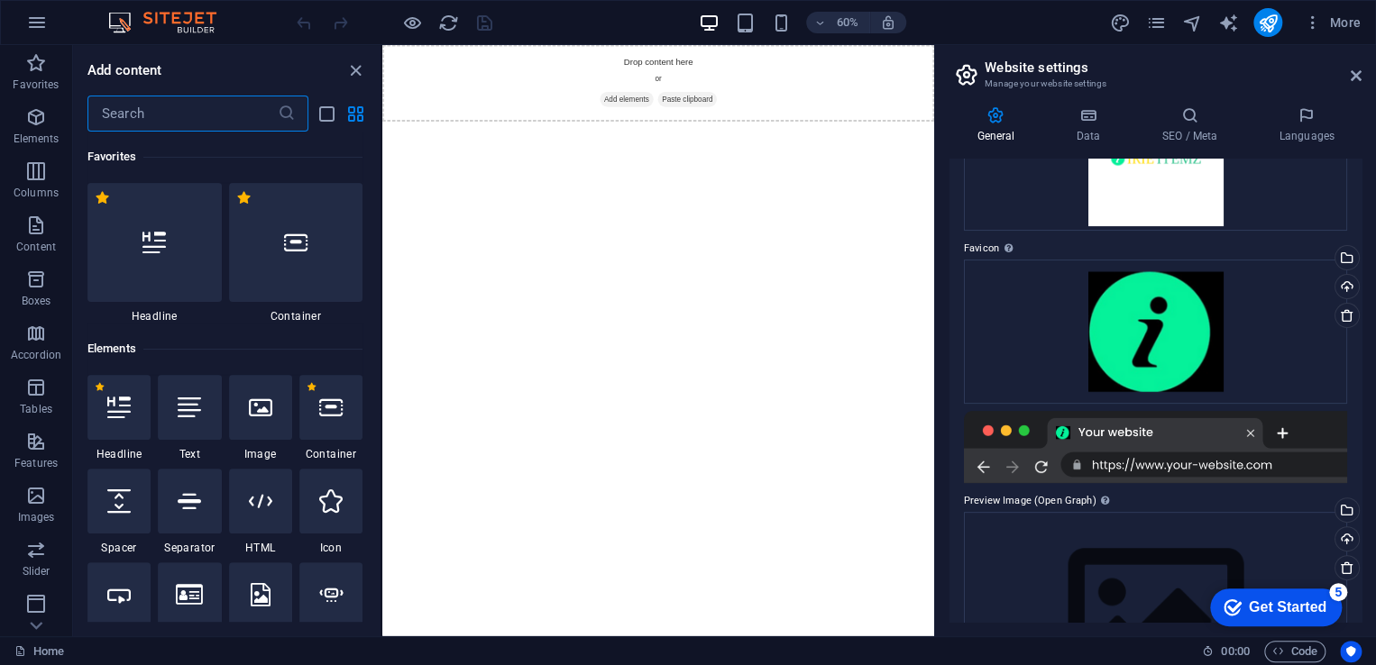
scroll to position [429, 0]
